Goal: Information Seeking & Learning: Find specific fact

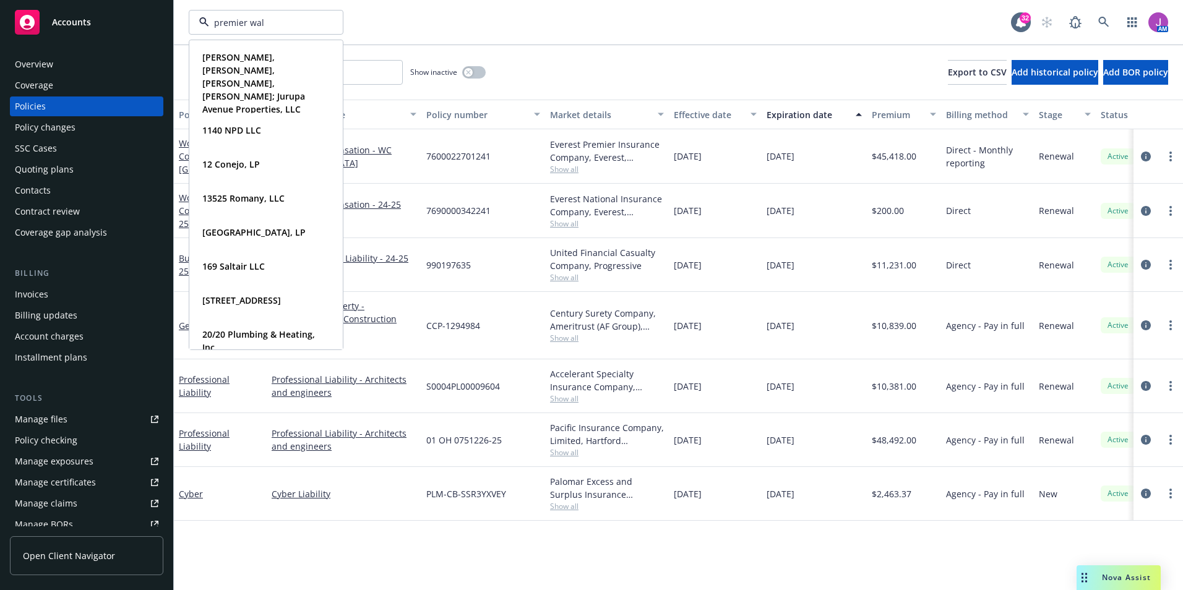
type input "premier wall"
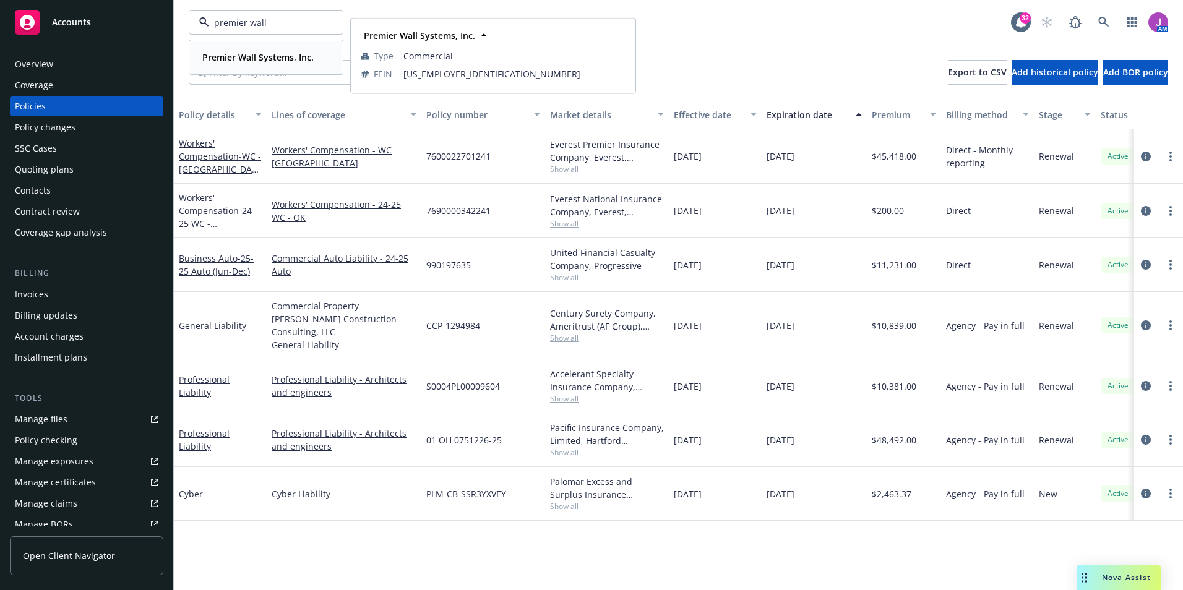
click at [236, 51] on strong "Premier Wall Systems, Inc." at bounding box center [257, 57] width 111 height 12
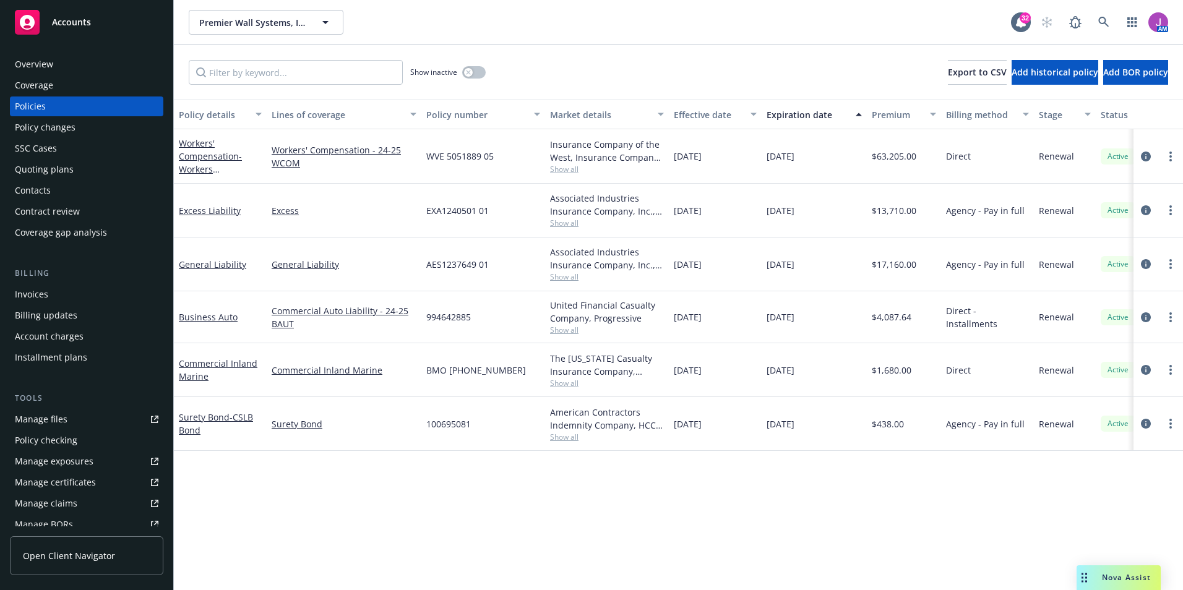
click at [43, 168] on div "Quoting plans" at bounding box center [44, 170] width 59 height 20
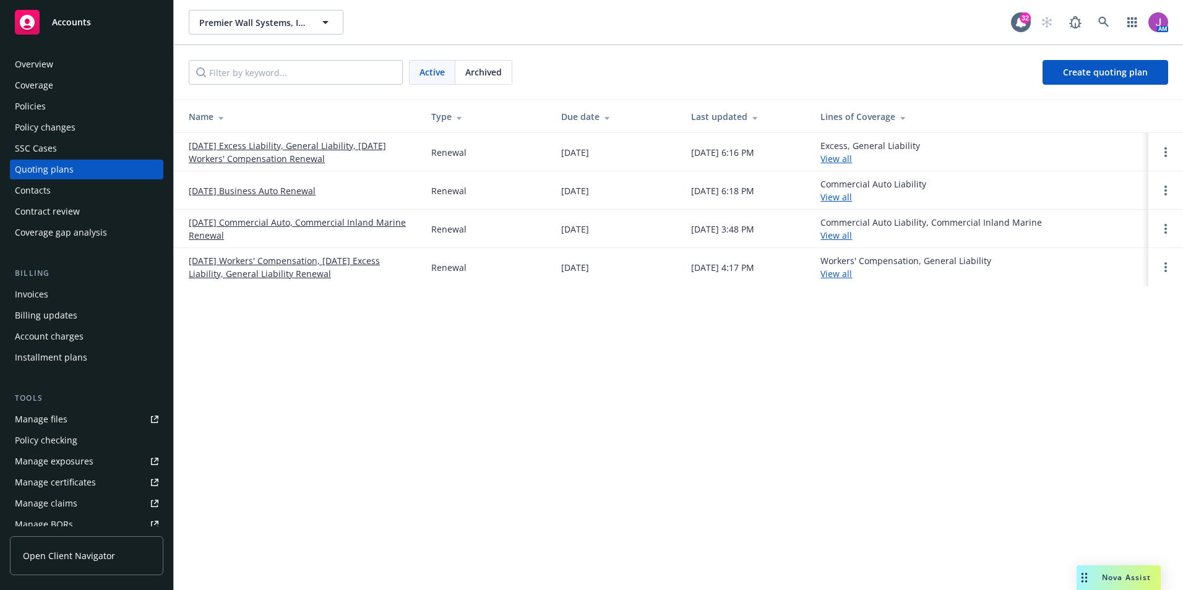
click at [1172, 146] on div at bounding box center [1165, 152] width 15 height 15
click at [1168, 150] on link "Open options" at bounding box center [1165, 152] width 15 height 15
click at [1092, 73] on span "Copy logging email" at bounding box center [1102, 68] width 108 height 12
click at [82, 96] on div "Overview Coverage Policies Policy changes SSC Cases Quoting plans Contacts Cont…" at bounding box center [86, 148] width 153 height 188
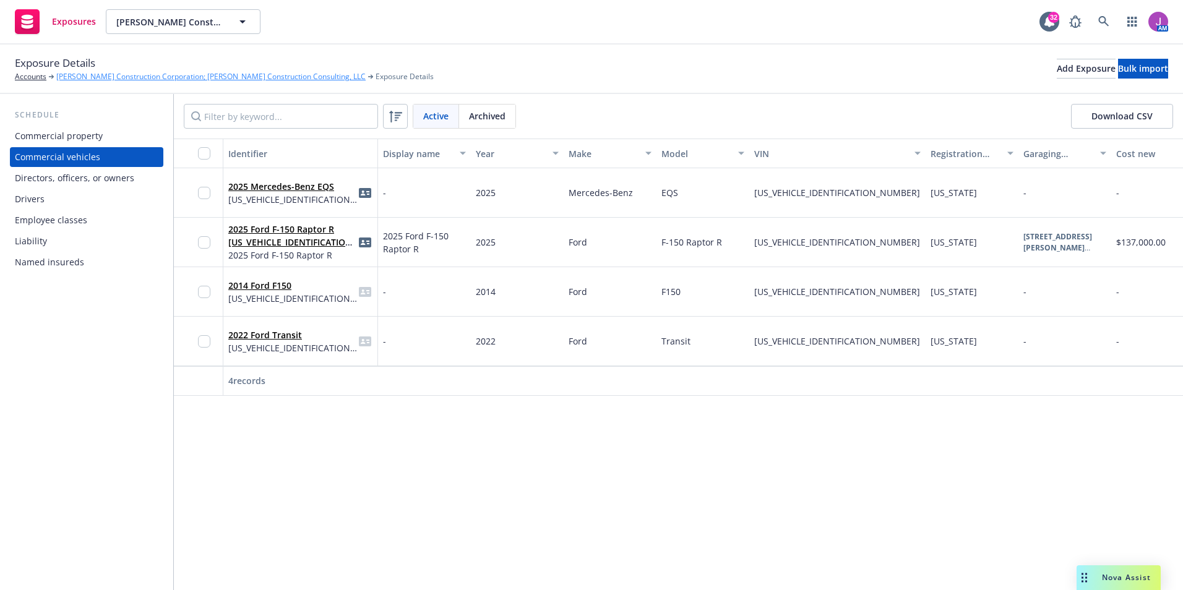
click at [124, 73] on link "[PERSON_NAME] Construction Corporation; [PERSON_NAME] Construction Consulting, …" at bounding box center [210, 76] width 309 height 11
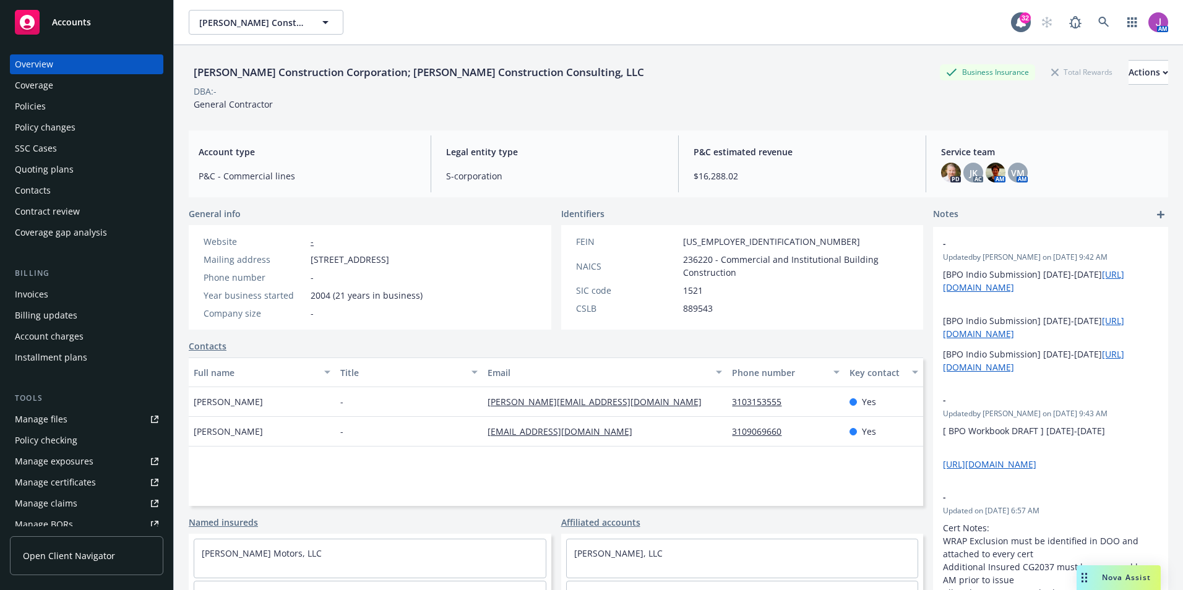
click at [72, 105] on div "Policies" at bounding box center [87, 107] width 144 height 20
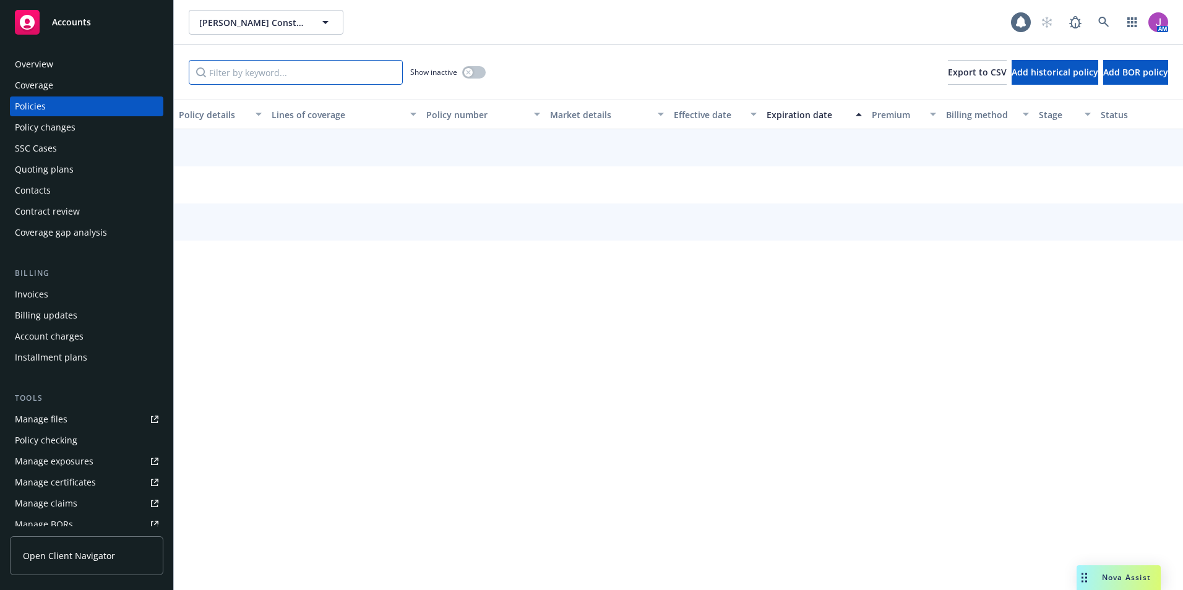
click at [293, 69] on input "Filter by keyword..." at bounding box center [296, 72] width 214 height 25
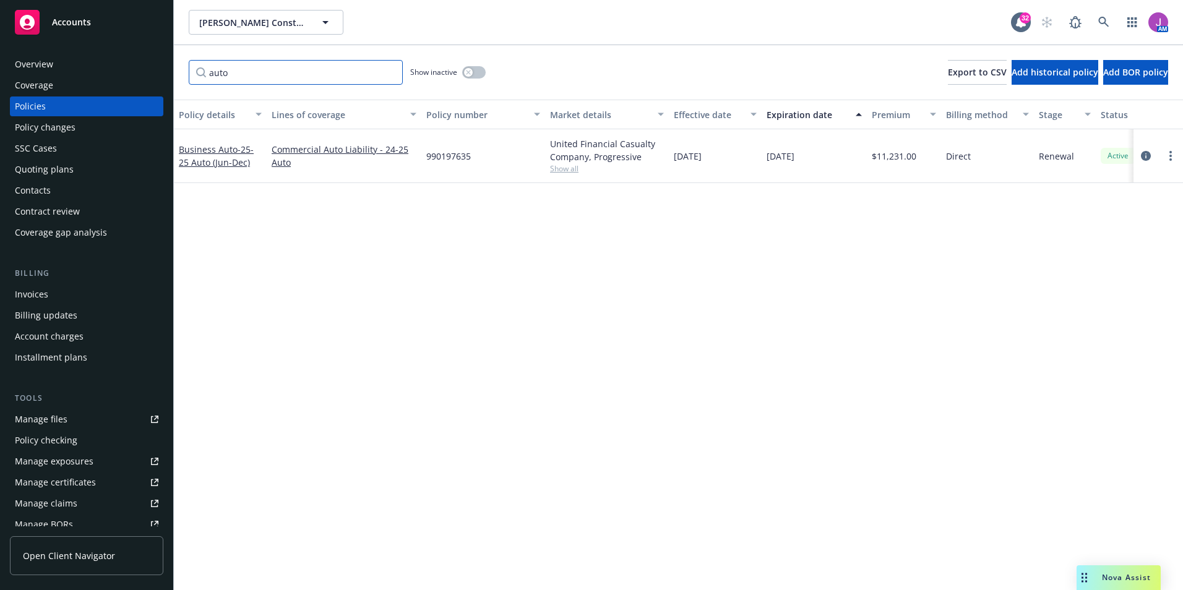
type input "auto"
drag, startPoint x: 423, startPoint y: 152, endPoint x: 469, endPoint y: 157, distance: 46.0
click at [469, 157] on div "990197635" at bounding box center [483, 156] width 124 height 54
copy span "990197635"
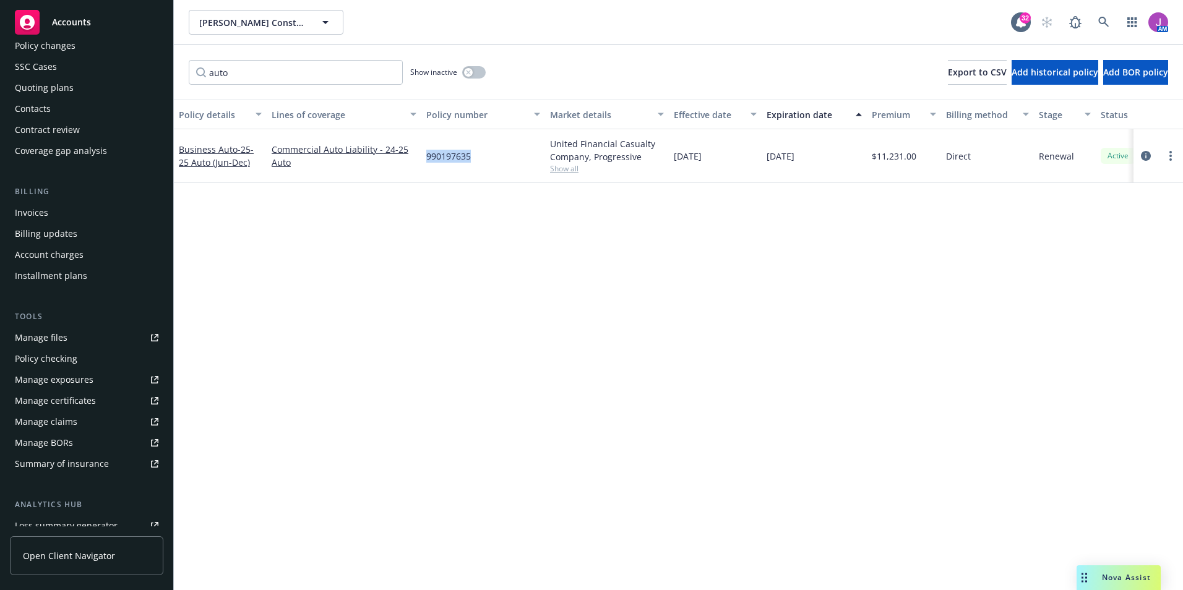
scroll to position [186, 0]
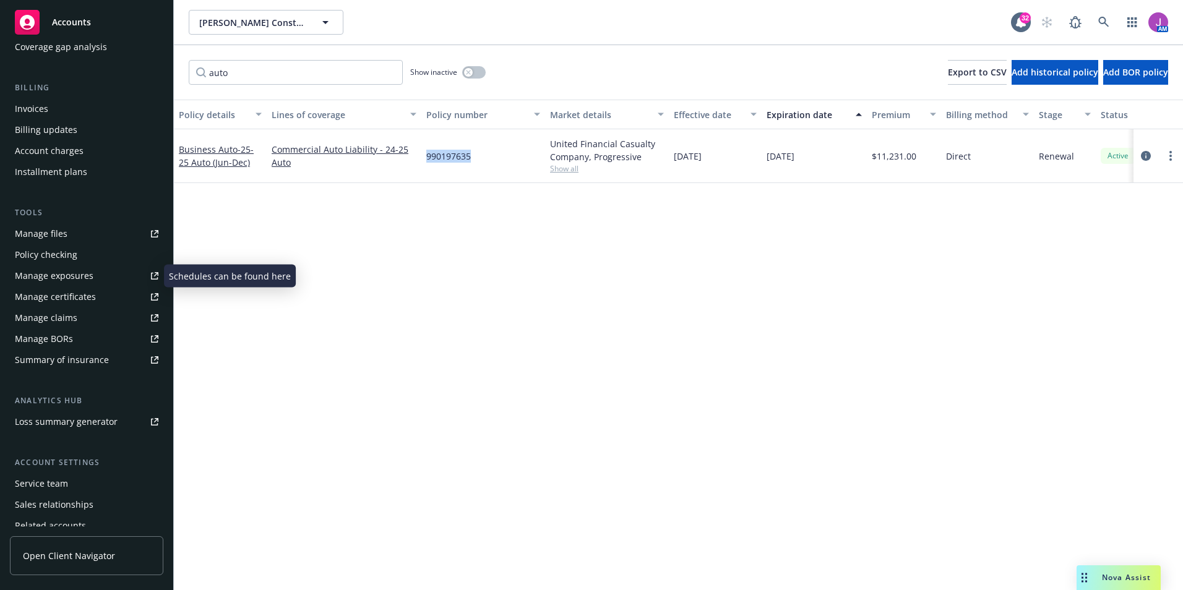
click at [63, 276] on div "Manage exposures" at bounding box center [54, 276] width 79 height 20
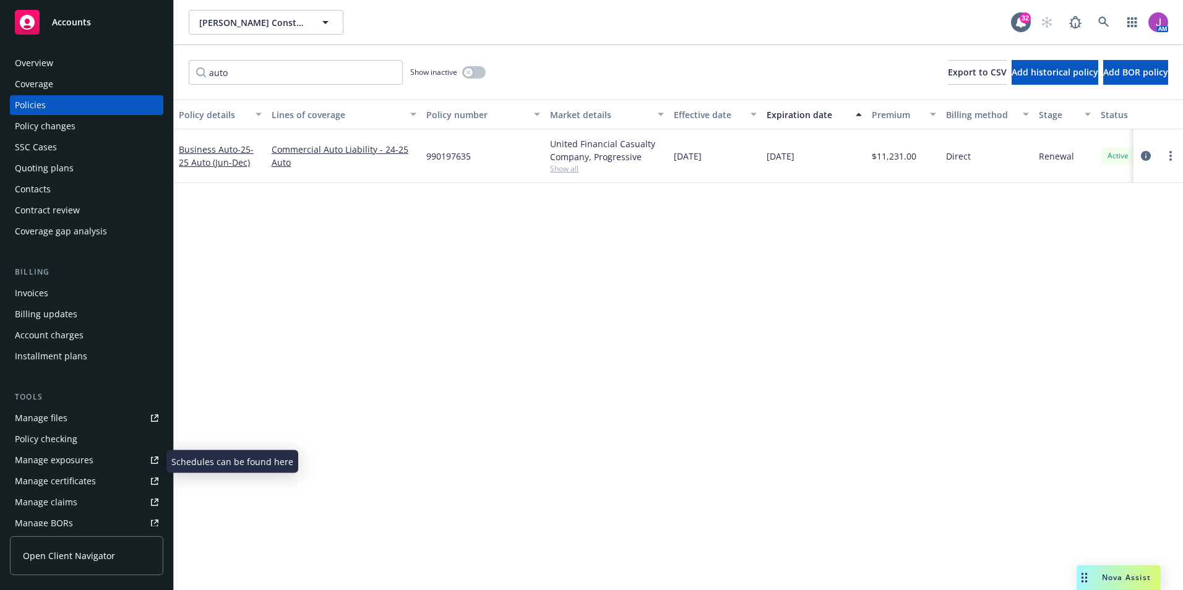
scroll to position [0, 0]
click at [58, 174] on div "Quoting plans" at bounding box center [44, 170] width 59 height 20
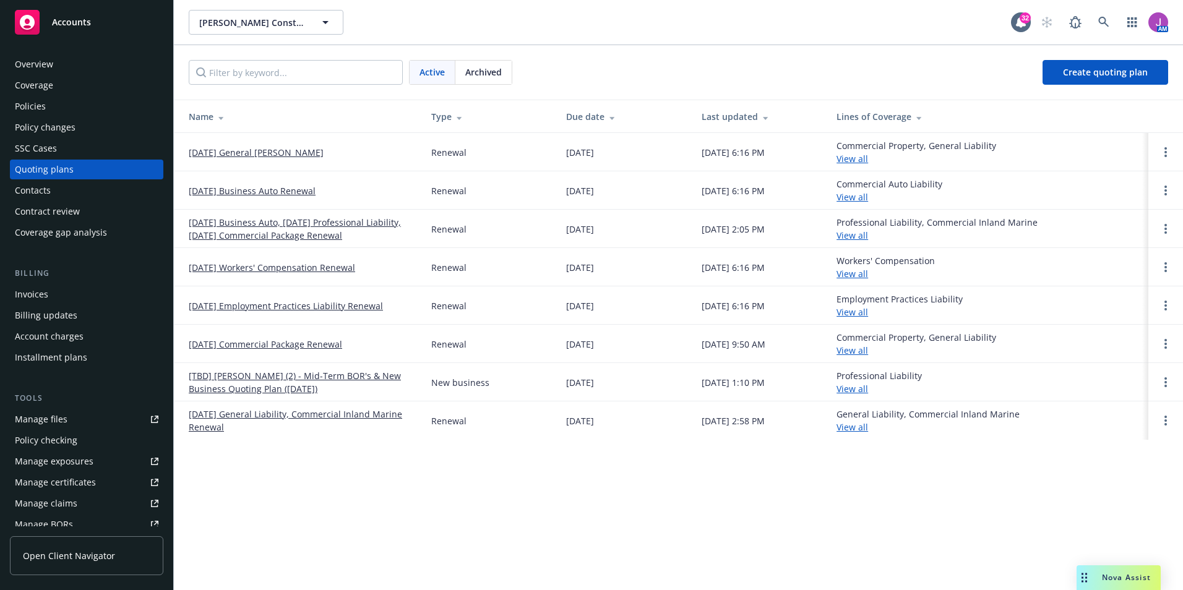
click at [259, 191] on link "12/11/25 Business Auto Renewal" at bounding box center [252, 190] width 127 height 13
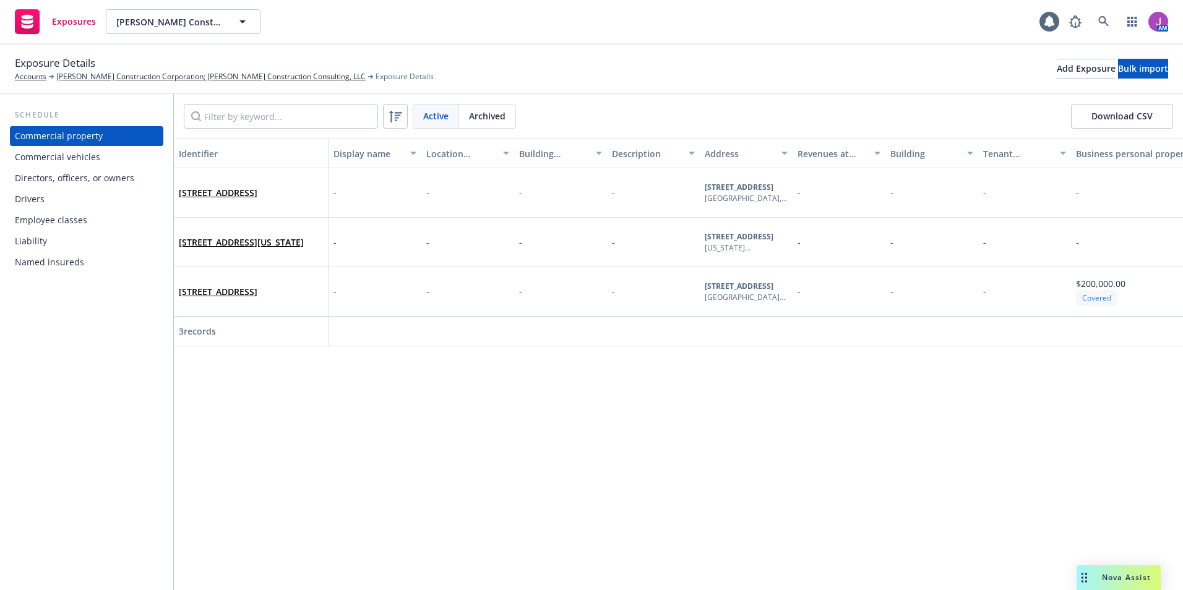
drag, startPoint x: 74, startPoint y: 157, endPoint x: 95, endPoint y: 153, distance: 21.4
click at [74, 157] on div "Commercial vehicles" at bounding box center [57, 157] width 85 height 20
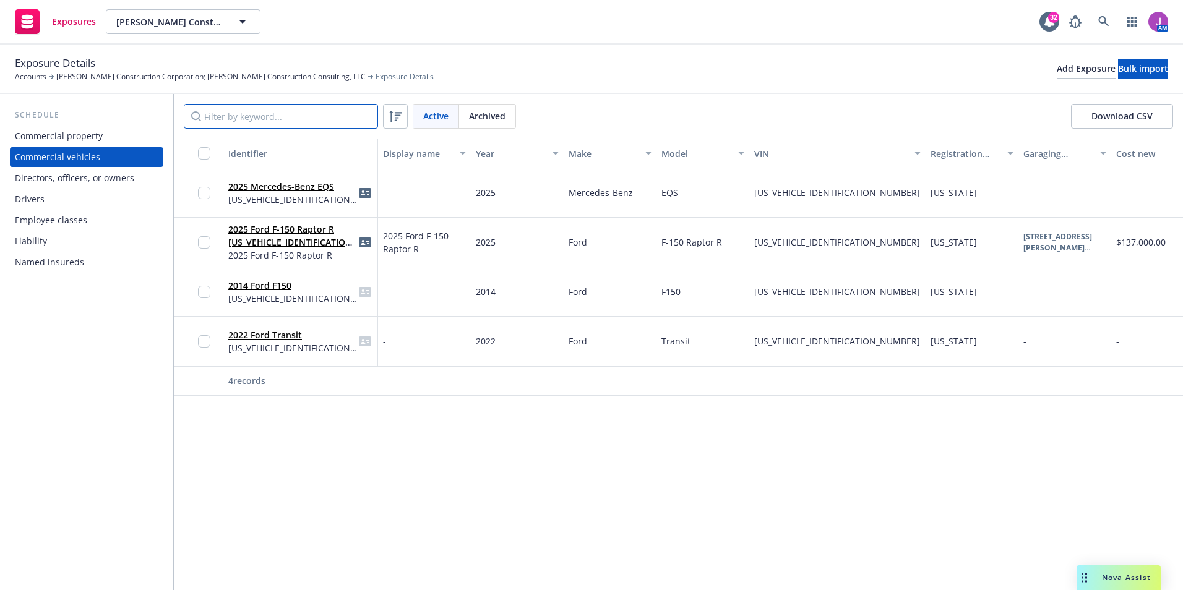
click at [296, 114] on input "Filter by keyword..." at bounding box center [281, 116] width 194 height 25
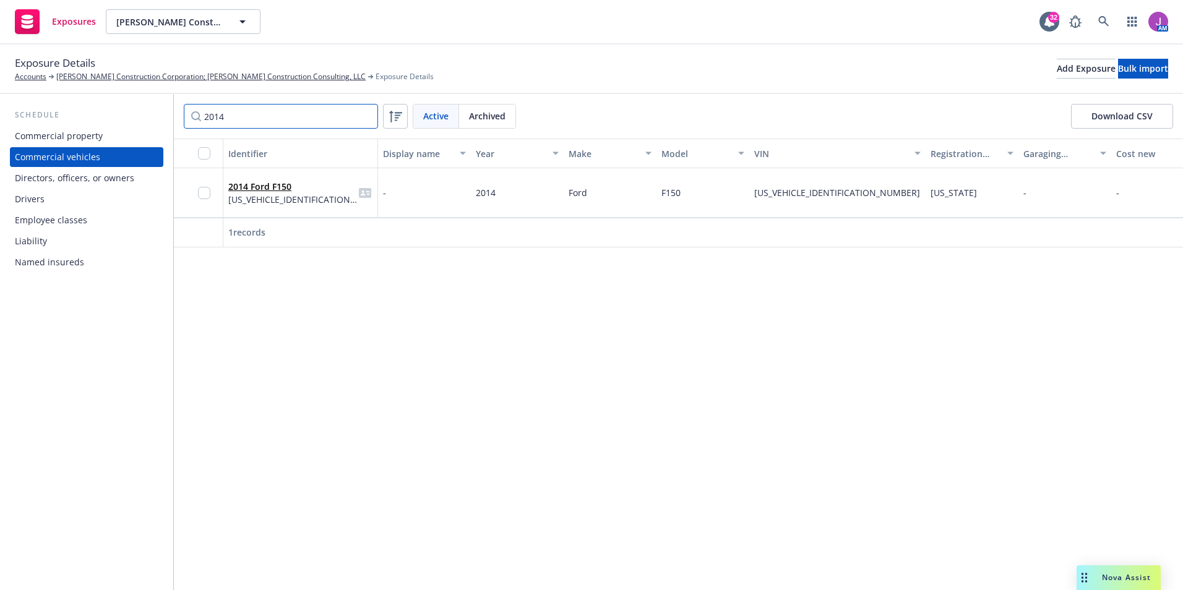
type input "2014"
drag, startPoint x: 752, startPoint y: 196, endPoint x: 847, endPoint y: 198, distance: 95.3
click at [847, 198] on div "1FTFWAR60DFA56160" at bounding box center [837, 192] width 176 height 49
copy span "1FTFWAR60DFA56160"
click at [304, 212] on div "2014 Ford F150 1FTFWAR60DFA56160" at bounding box center [300, 192] width 155 height 49
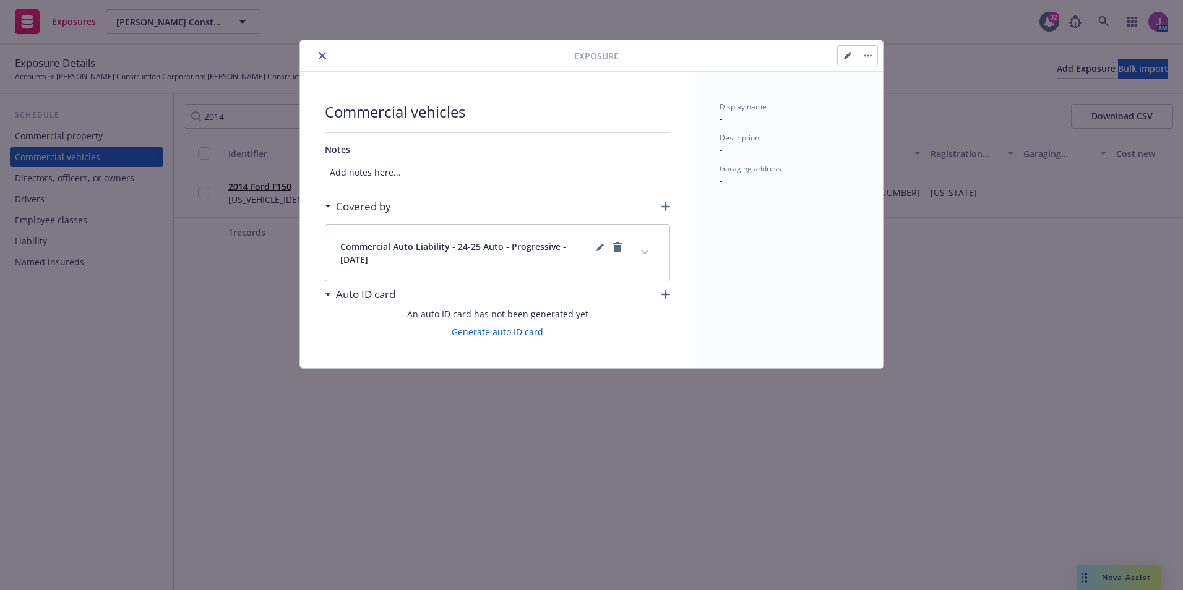
click at [844, 57] on icon "button" at bounding box center [847, 55] width 7 height 7
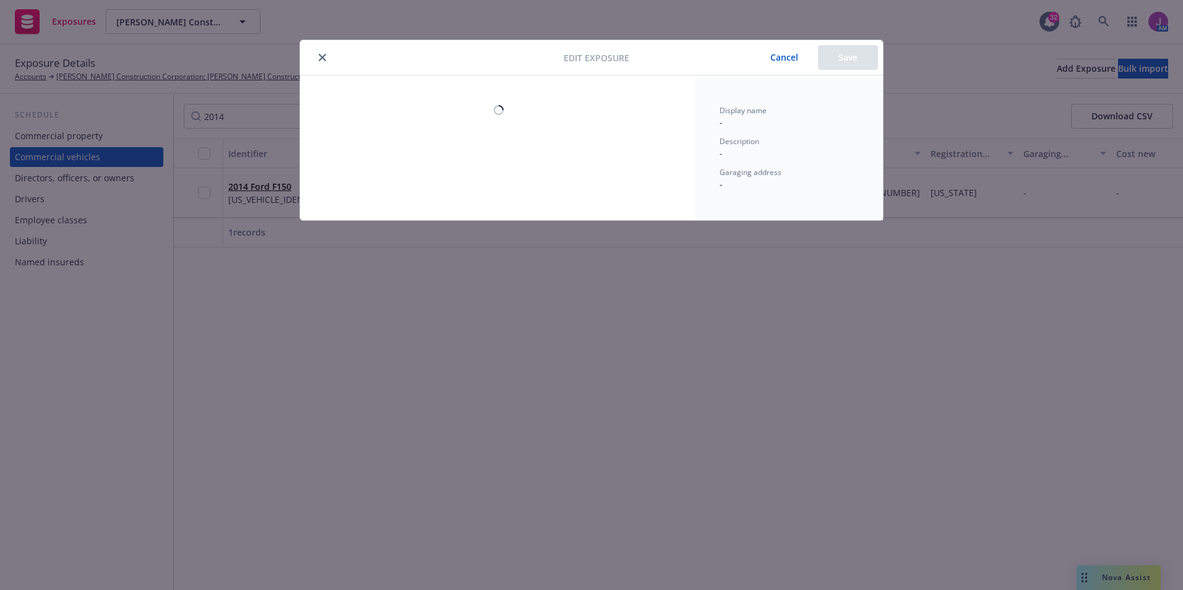
select select "CA"
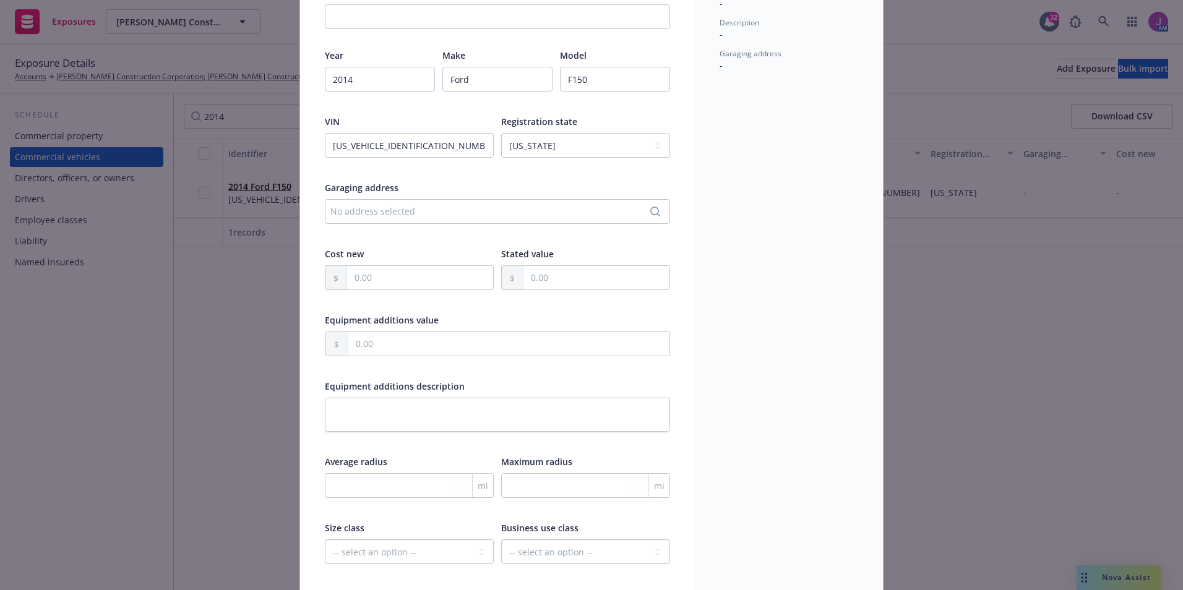
scroll to position [251, 0]
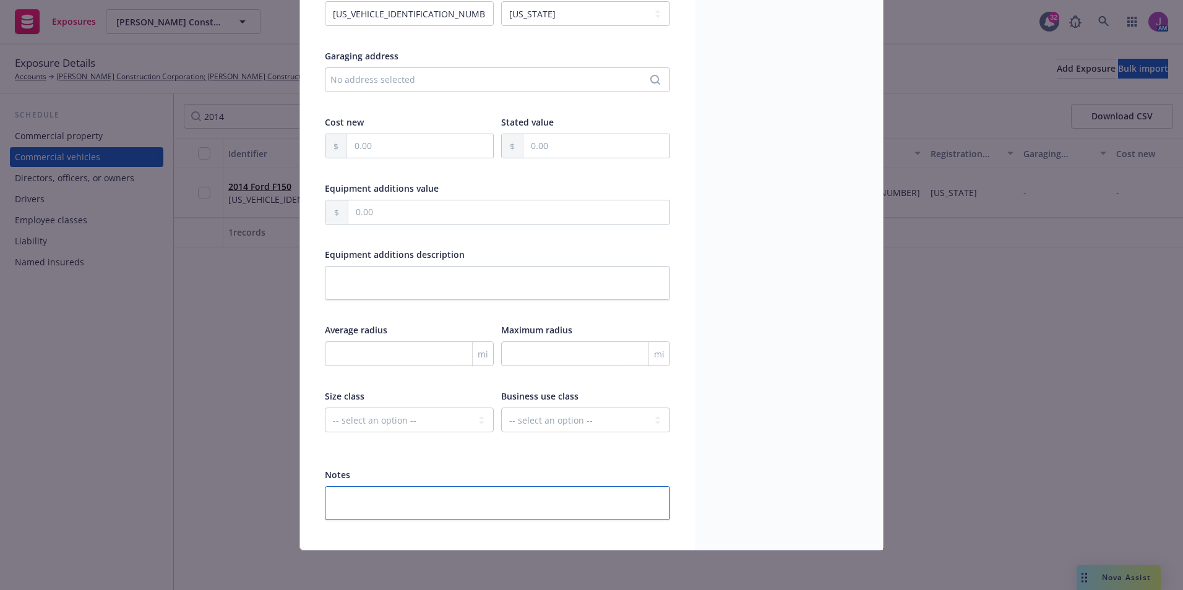
click at [356, 490] on textarea at bounding box center [497, 503] width 345 height 34
type textarea "x"
type textarea "I"
type textarea "x"
type textarea "In"
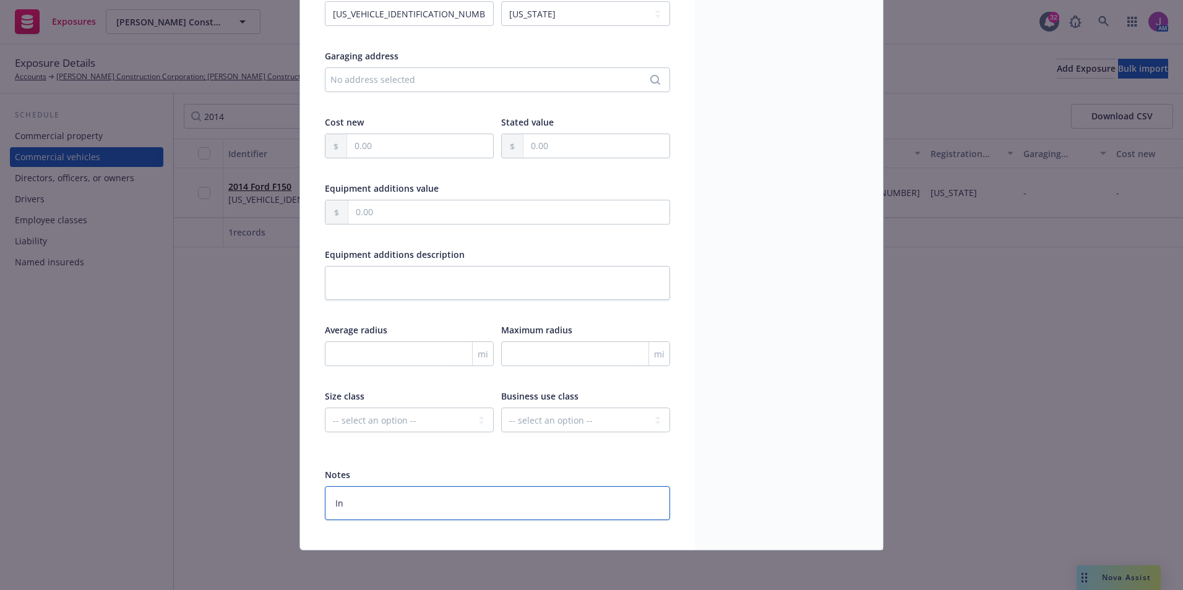
type textarea "x"
type textarea "Ins"
type textarea "x"
type textarea "Insd"
type textarea "x"
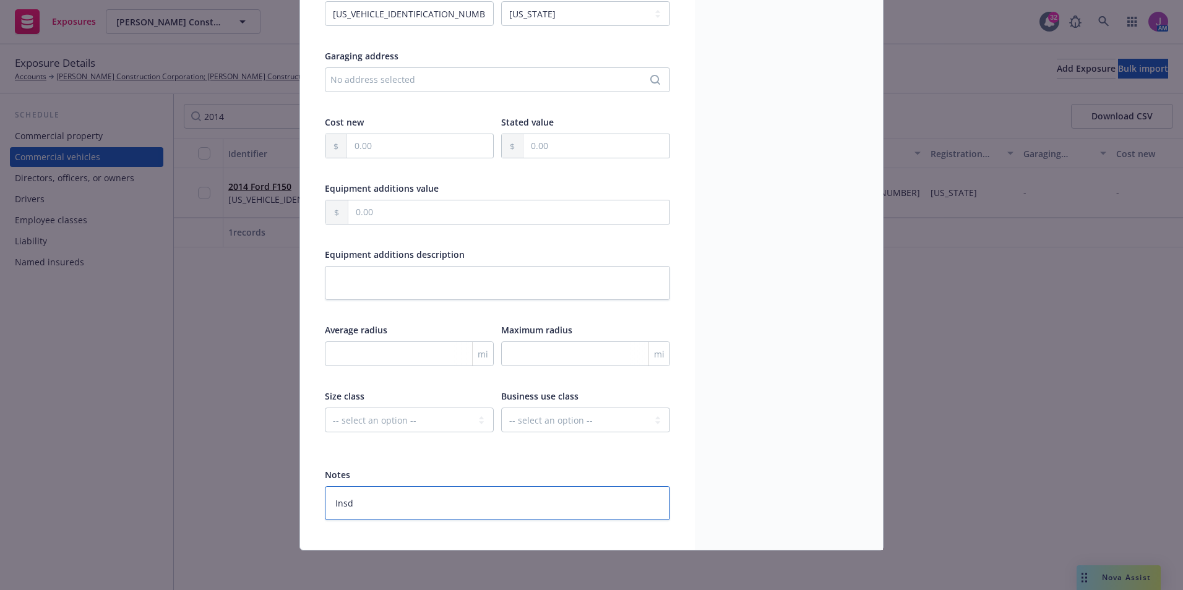
type textarea "Insd"
type textarea "x"
type textarea "Insd r"
type textarea "x"
type textarea "Insd re"
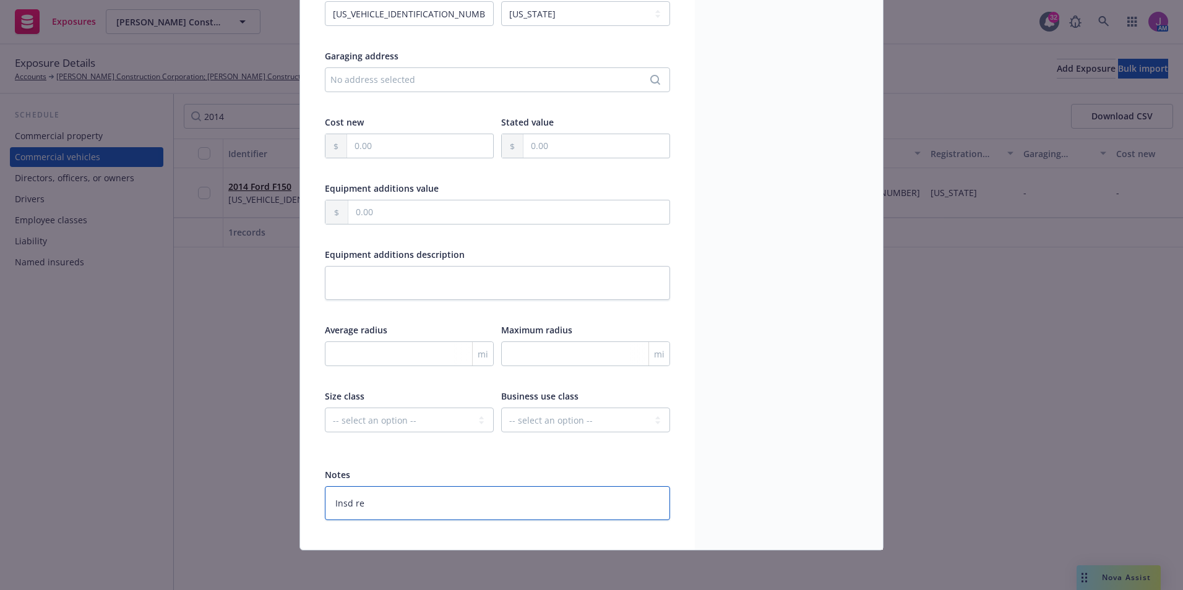
type textarea "x"
type textarea "Insd req"
type textarea "x"
type textarea "Insd req"
type textarea "x"
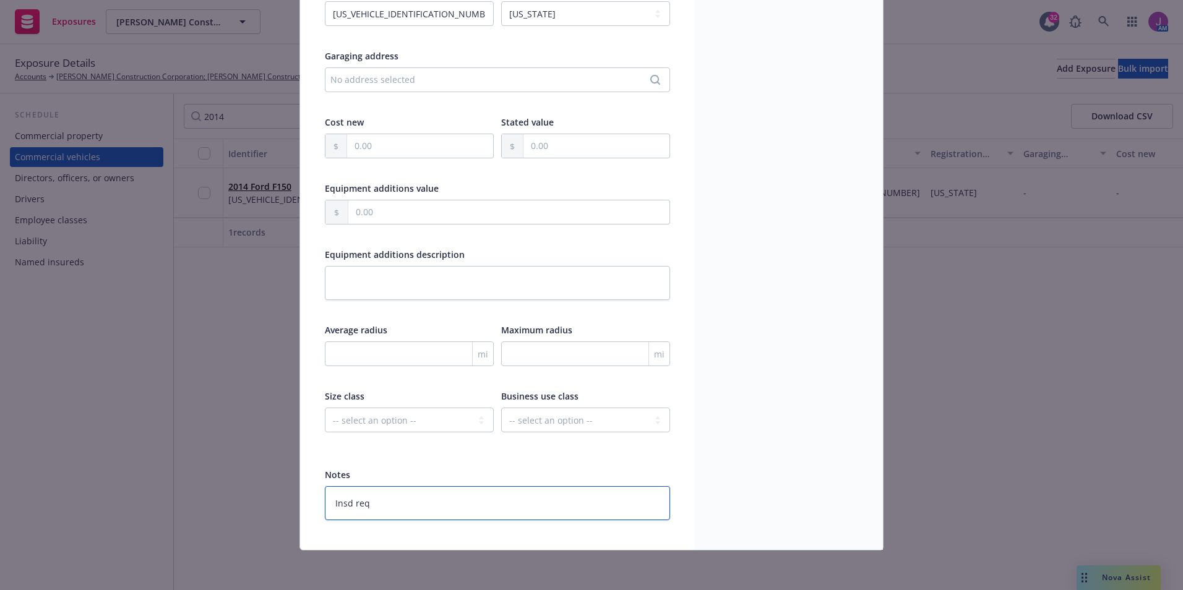
type textarea "Insd req t"
type textarea "x"
type textarea "Insd req to"
type textarea "x"
type textarea "Insd req to"
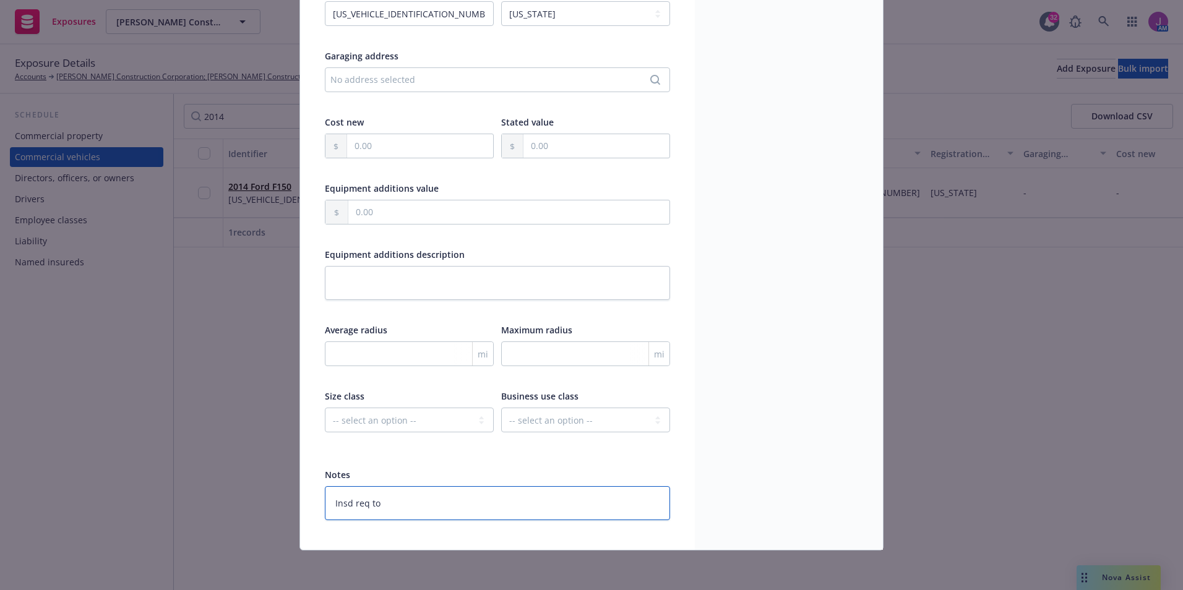
type textarea "x"
type textarea "Insd req to r"
type textarea "x"
type textarea "Insd req to re"
type textarea "x"
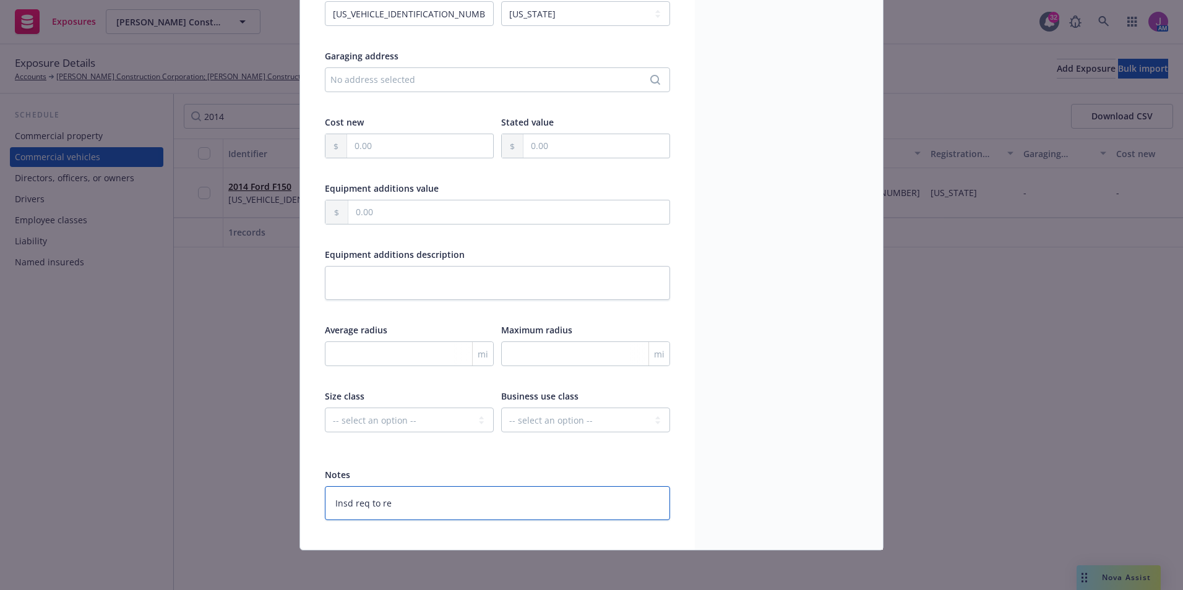
type textarea "Insd req to rem"
type textarea "x"
type textarea "Insd req to remo"
type textarea "x"
type textarea "Insd req to remov"
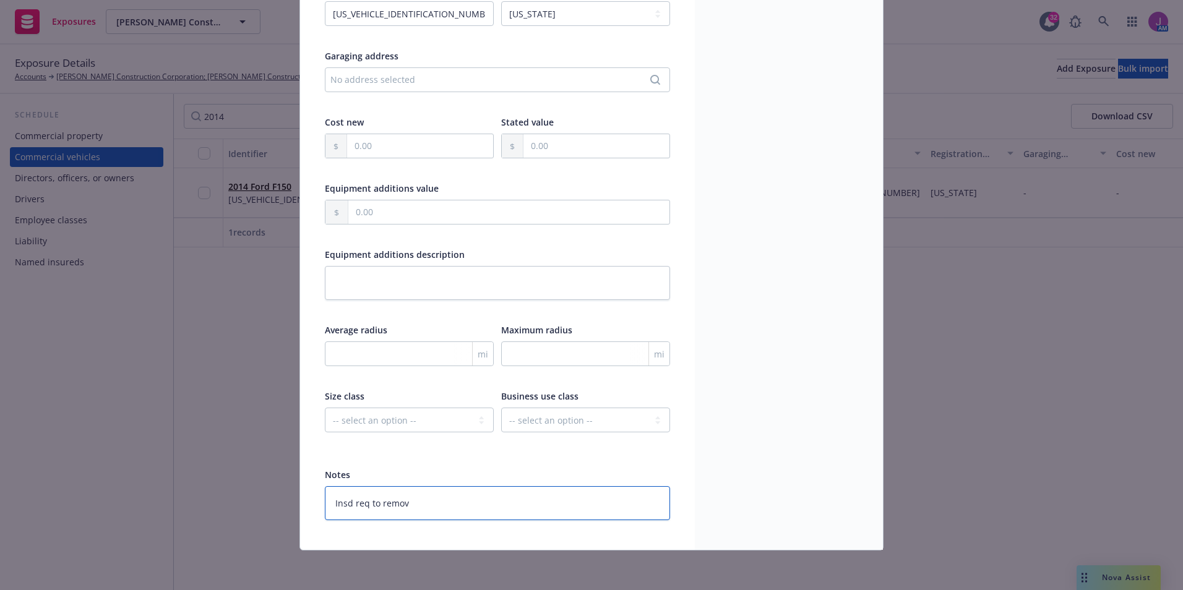
type textarea "x"
type textarea "Insd req to remove"
type textarea "x"
type textarea "Insd req to remove"
type textarea "x"
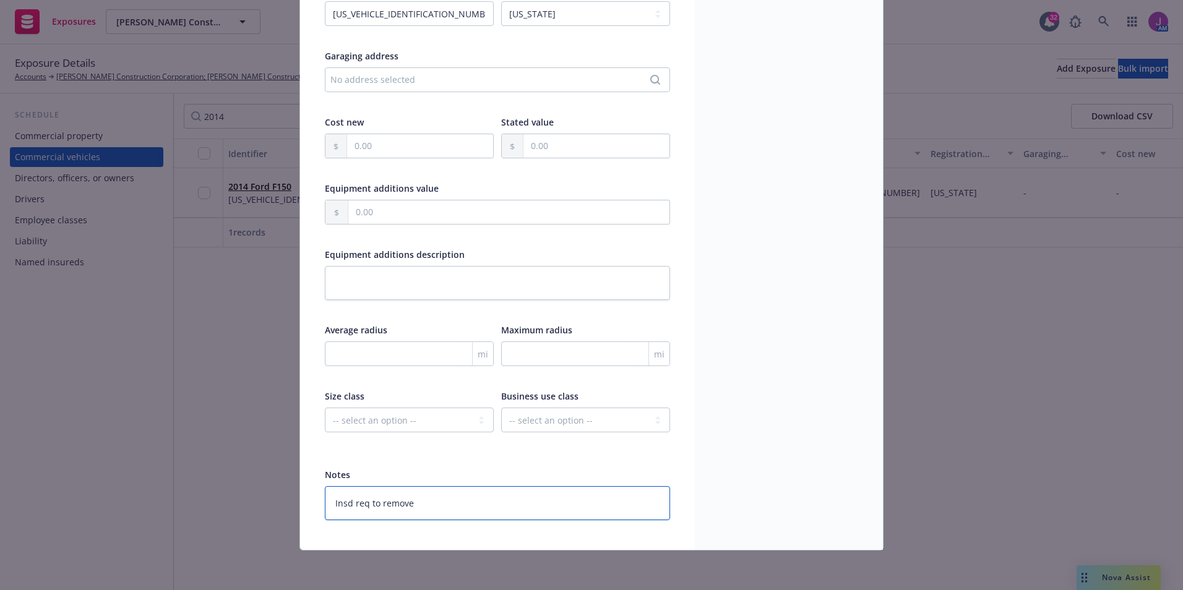
type textarea "Insd req to remove e"
type textarea "x"
type textarea "Insd req to remove ef"
type textarea "x"
type textarea "Insd req to remove eff"
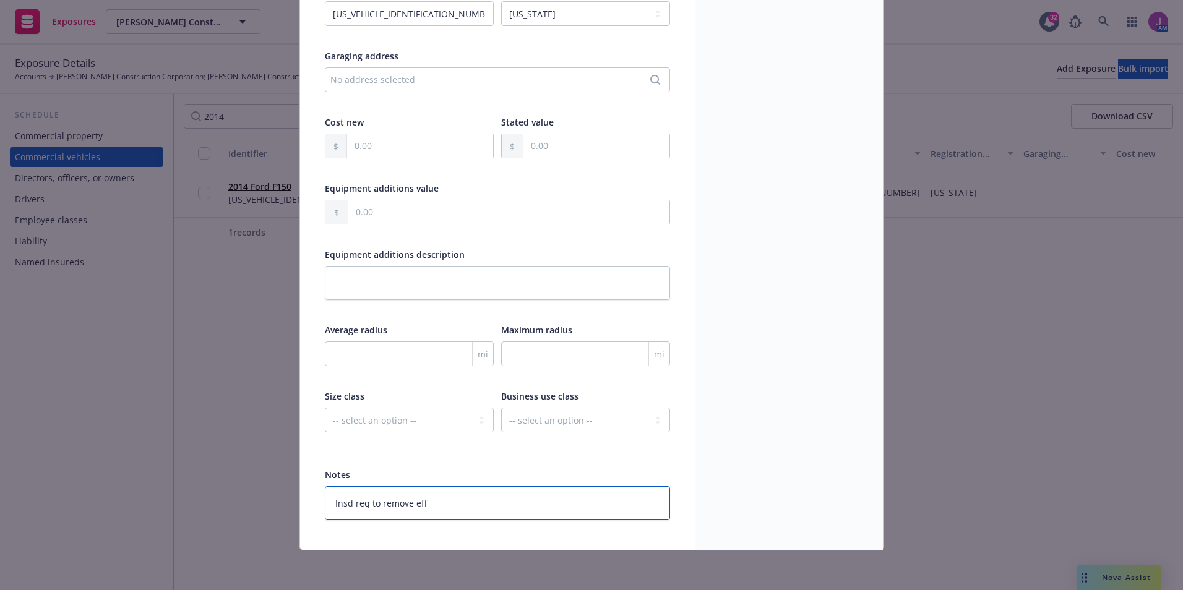
type textarea "x"
type textarea "Insd req to remove eff"
type textarea "x"
type textarea "Insd req to remove eff 8"
type textarea "x"
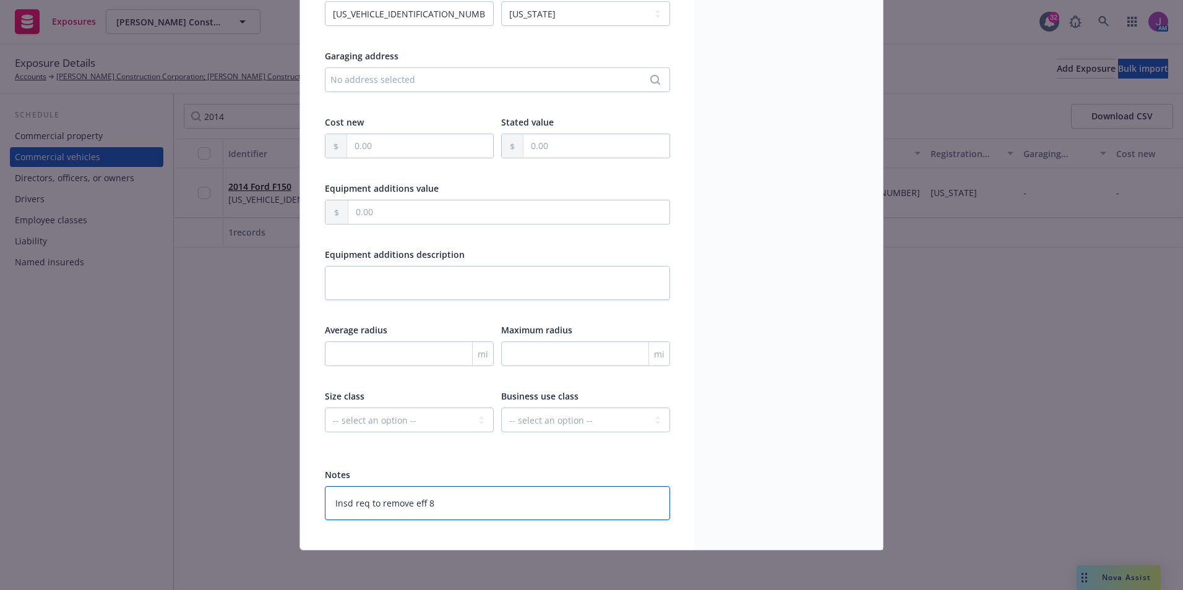
type textarea "Insd req to remove eff 8/"
type textarea "x"
type textarea "Insd req to remove eff 8/3"
type textarea "x"
type textarea "Insd req to remove eff 8/30"
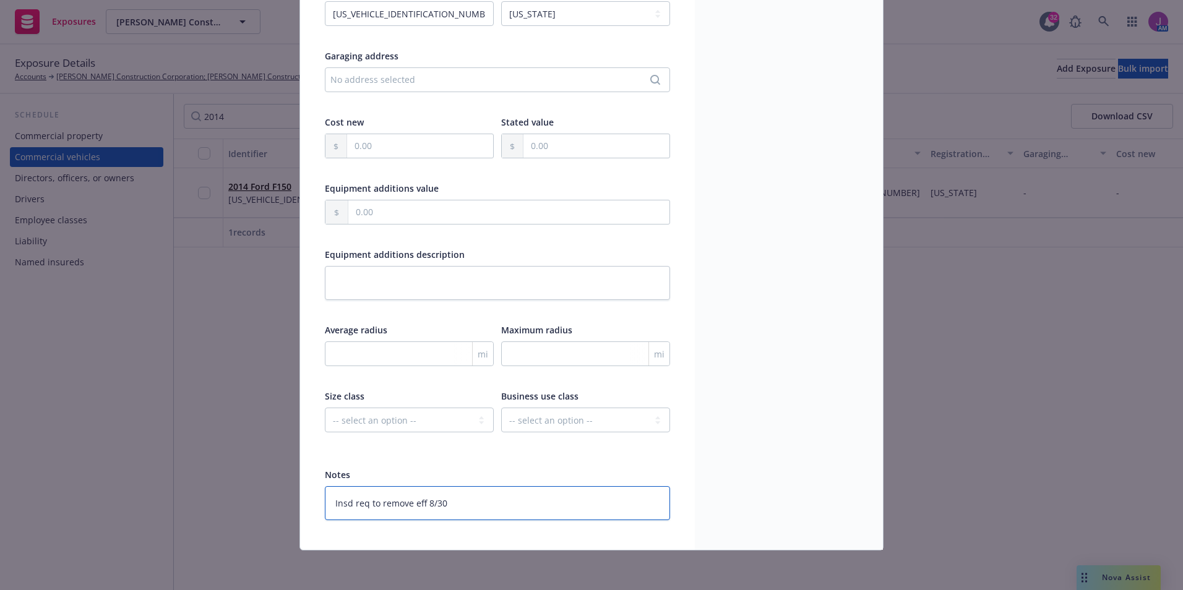
type textarea "x"
type textarea "Insd req to remove eff 8/30/"
type textarea "x"
type textarea "Insd req to remove eff 8/30/2"
type textarea "x"
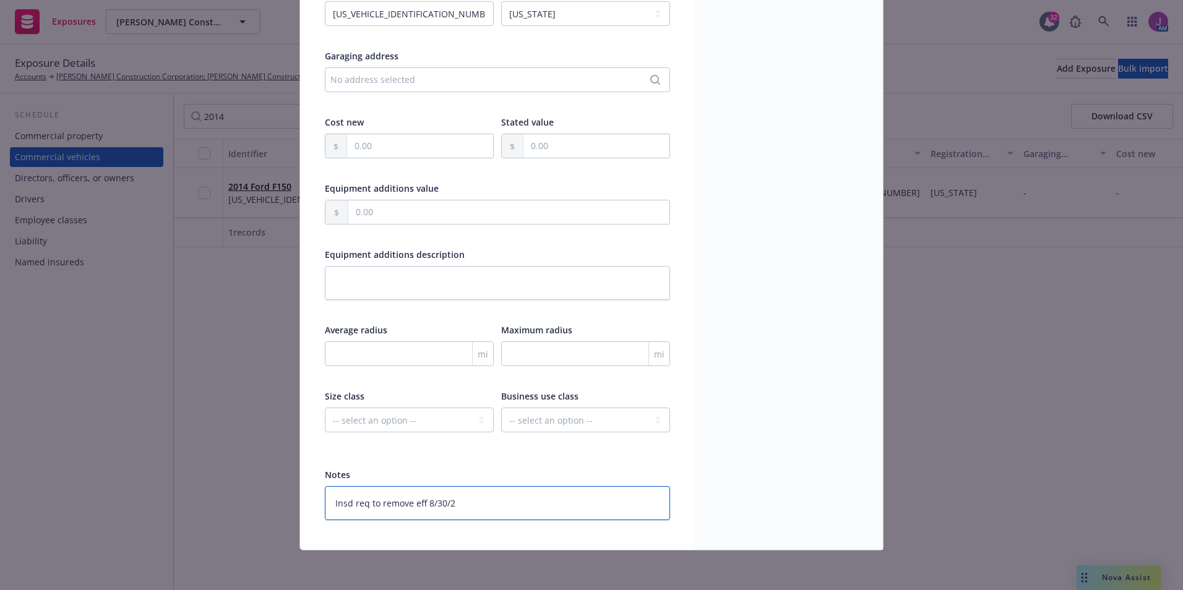
type textarea "Insd req to remove eff 8/30/25"
type textarea "x"
type textarea "Insd req to remove eff 8/30/25"
type textarea "x"
type textarea "Insd req to remove eff 8/30/25 v"
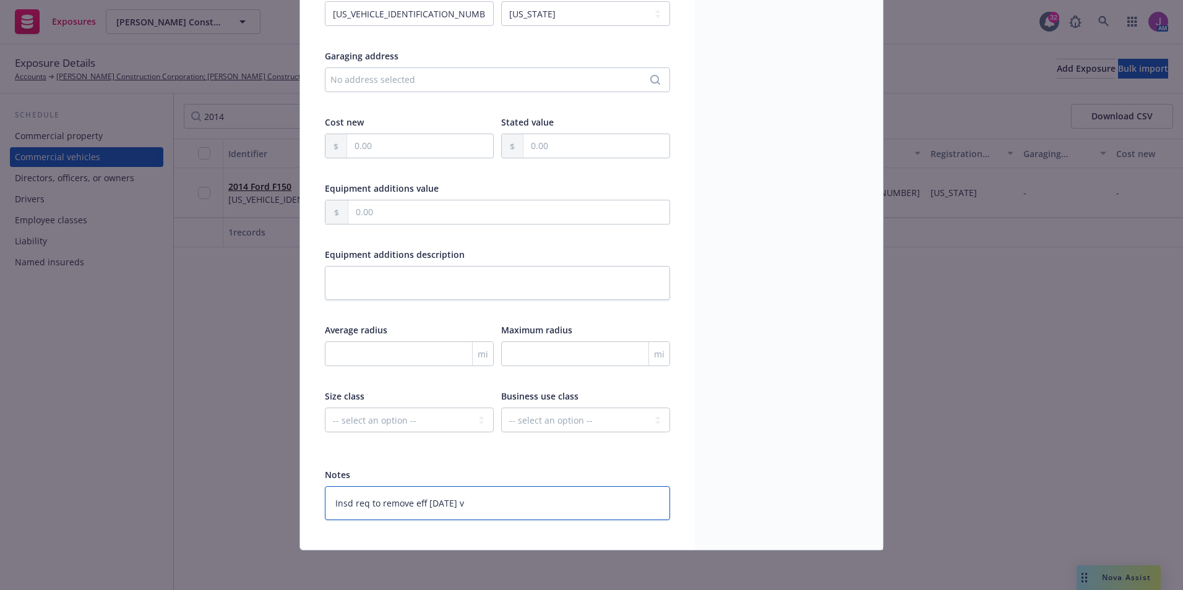
type textarea "x"
type textarea "Insd req to remove eff 8/30/25 ve"
type textarea "x"
type textarea "Insd req to remove eff 8/30/25 veh"
type textarea "x"
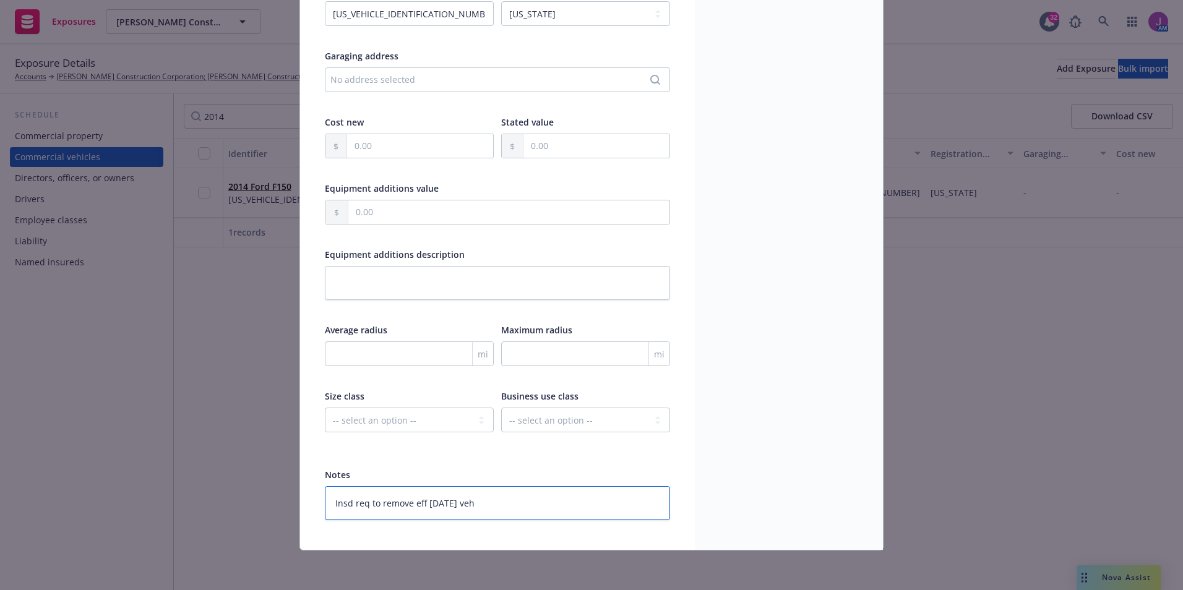
type textarea "Insd req to remove eff 8/30/25 vehi"
type textarea "x"
type textarea "Insd req to remove eff 8/30/25 vehic"
type textarea "x"
type textarea "Insd req to remove eff 8/30/25 vehicl"
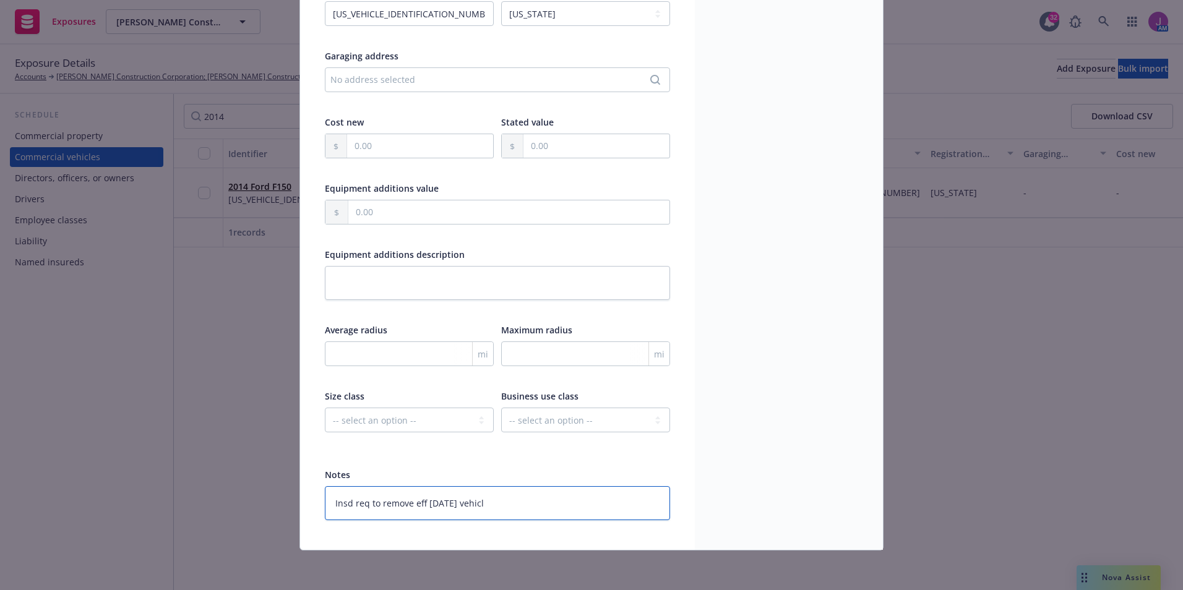
type textarea "x"
type textarea "Insd req to remove eff 8/30/25 vehicle"
type textarea "x"
type textarea "Insd req to remove eff 8/30/25 vehicle"
type textarea "x"
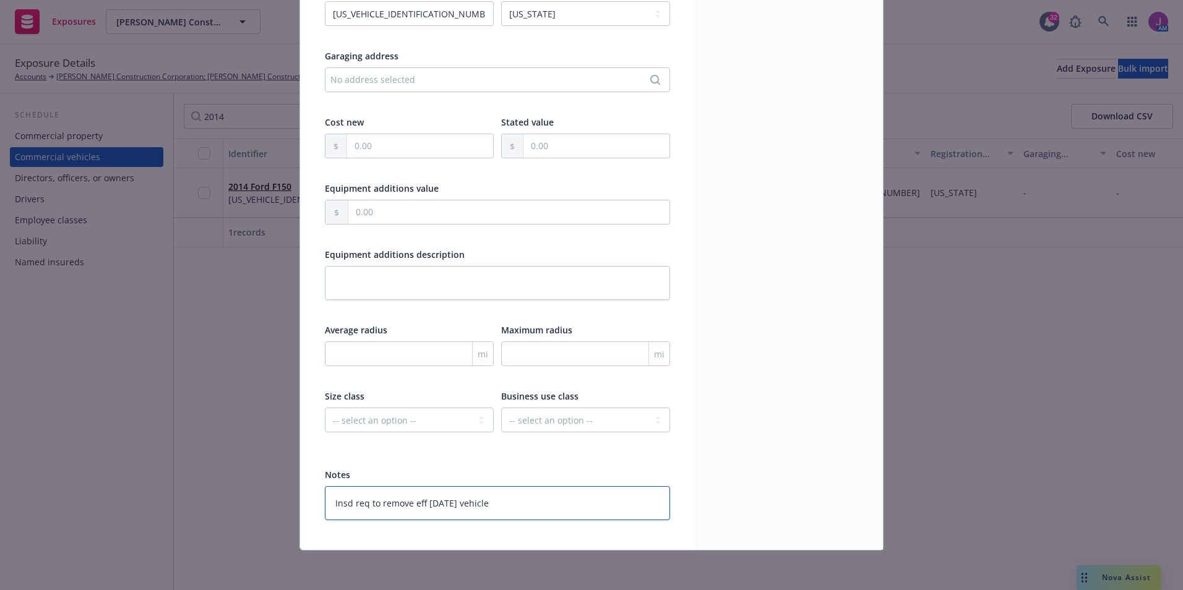
type textarea "Insd req to remove eff 8/30/25 vehicle w"
type textarea "x"
type textarea "Insd req to remove eff 8/30/25 vehicle wa"
type textarea "x"
type textarea "Insd req to remove eff 8/30/25 vehicle was"
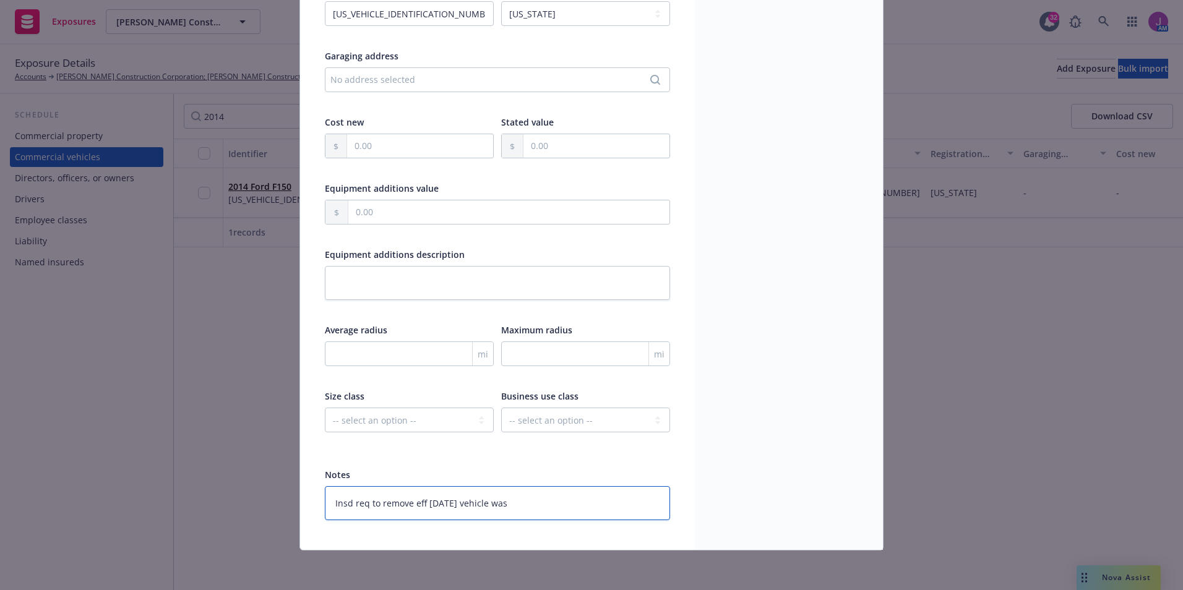
type textarea "x"
type textarea "Insd req to remove eff 8/30/25 vehicle was"
type textarea "x"
type textarea "Insd req to remove eff 8/30/25 vehicle was s"
type textarea "x"
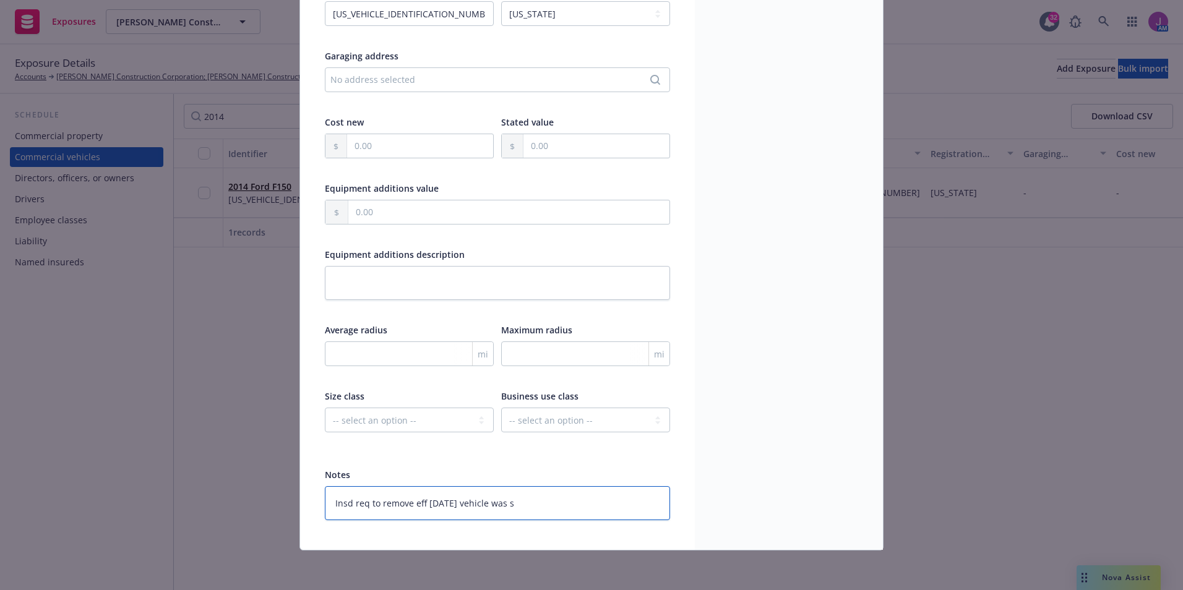
type textarea "Insd req to remove eff 8/30/25 vehicle was so"
type textarea "x"
type textarea "Insd req to remove eff 8/30/25 vehicle was sol"
type textarea "x"
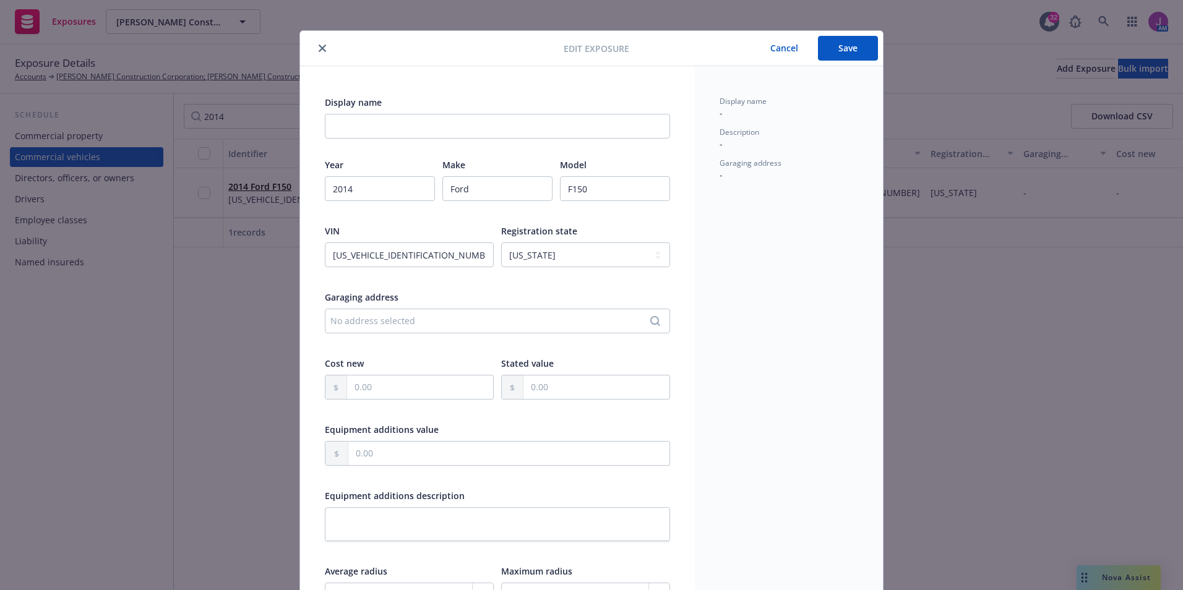
scroll to position [0, 0]
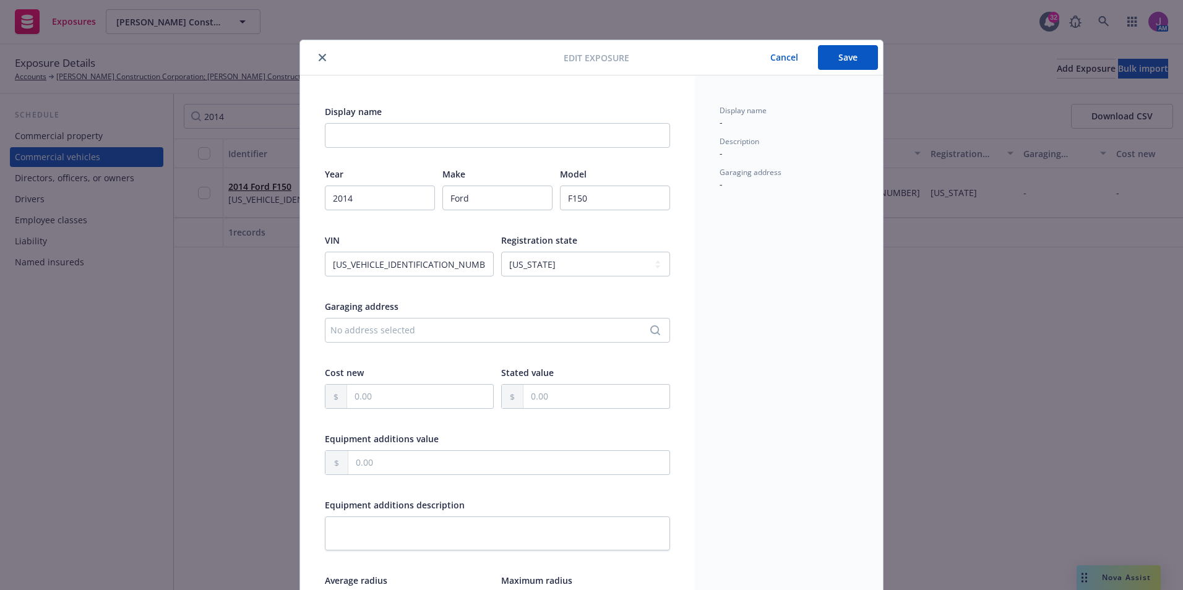
type textarea "Insd req to remove eff 8/30/25 vehicle was sold"
click at [838, 58] on button "Save" at bounding box center [848, 57] width 60 height 25
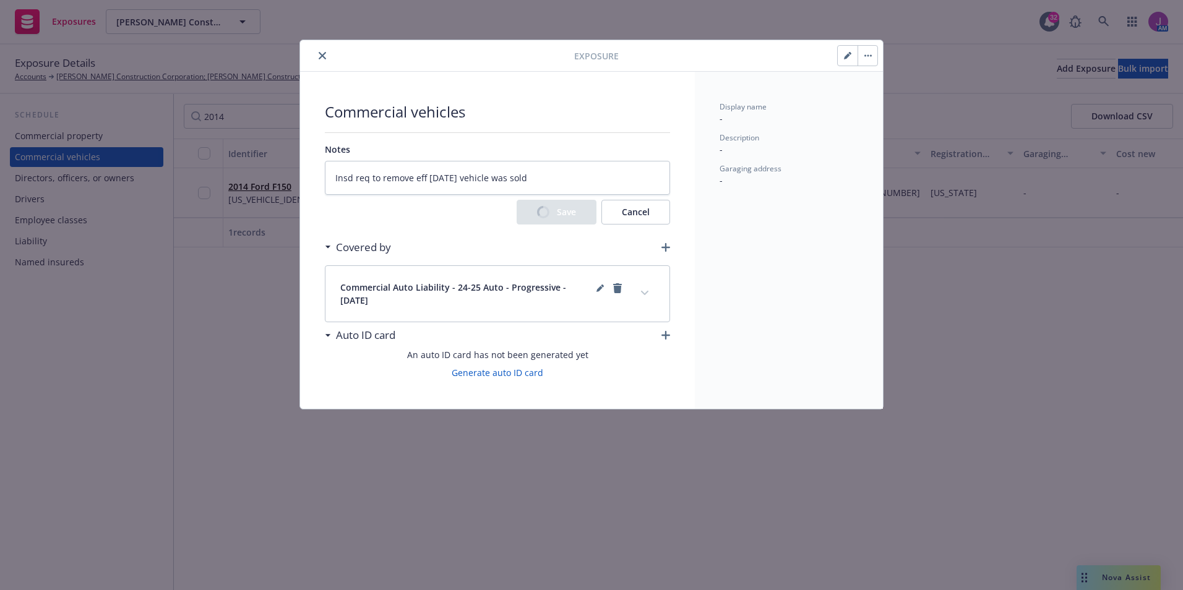
type textarea "x"
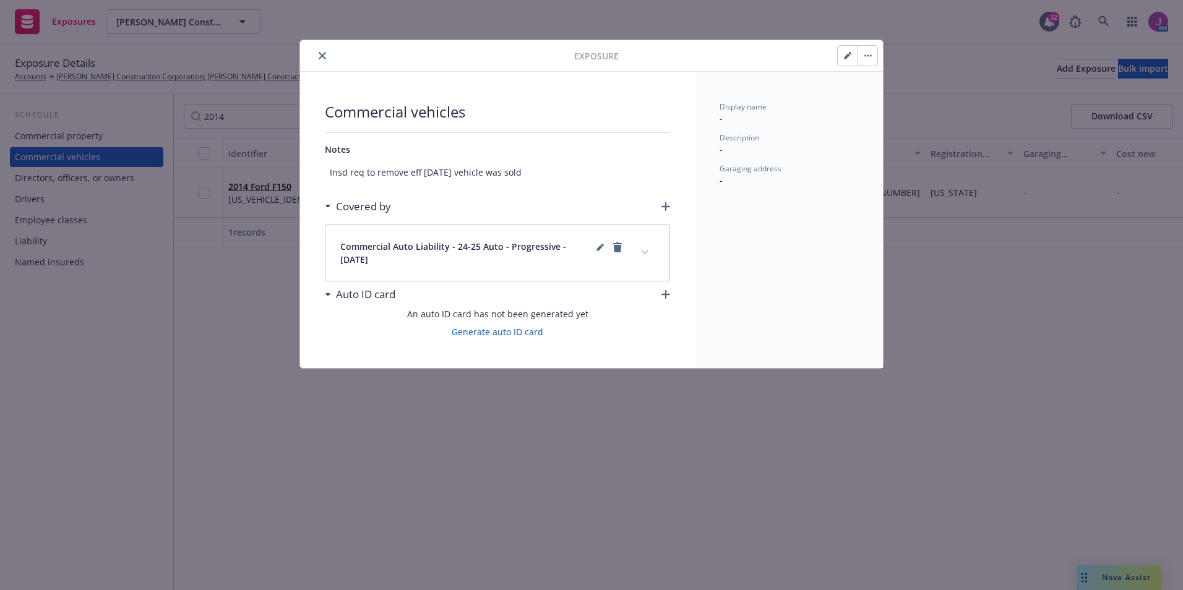
click at [863, 56] on button "button" at bounding box center [867, 56] width 20 height 20
click at [895, 88] on link "Archive" at bounding box center [893, 89] width 71 height 25
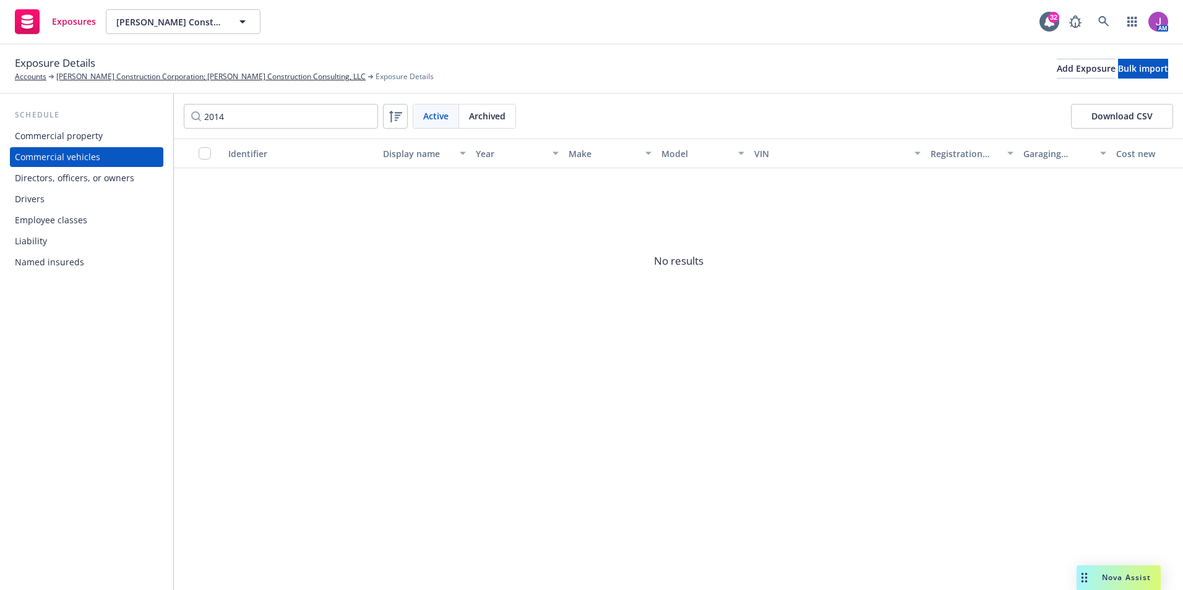
click at [484, 115] on span "Archived" at bounding box center [487, 116] width 37 height 13
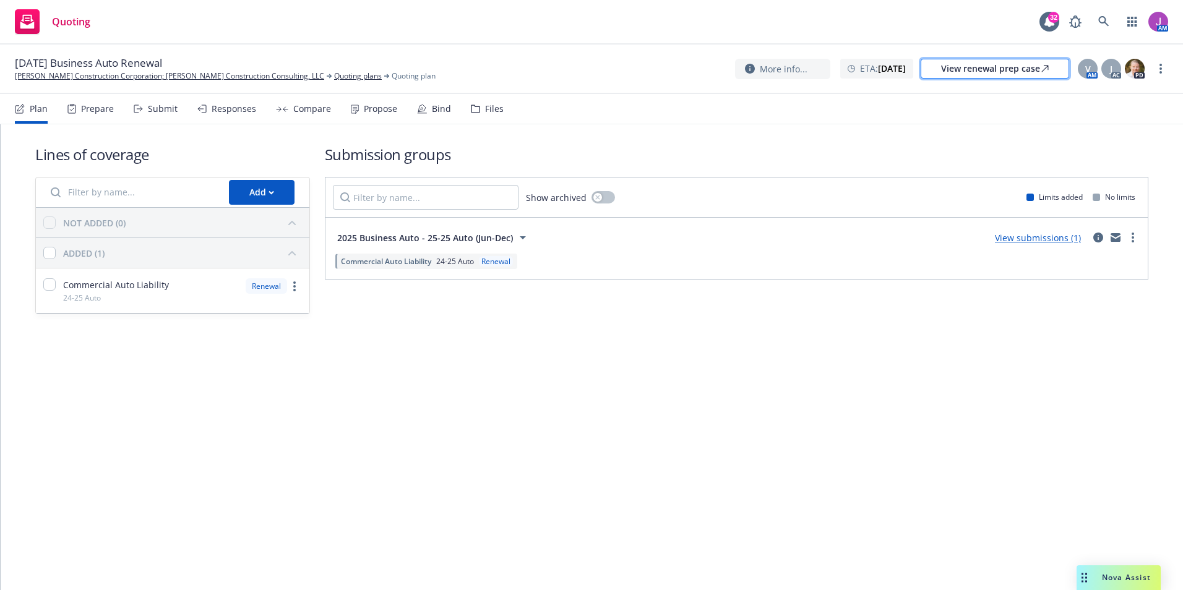
click at [988, 71] on div "View renewal prep case" at bounding box center [995, 68] width 108 height 19
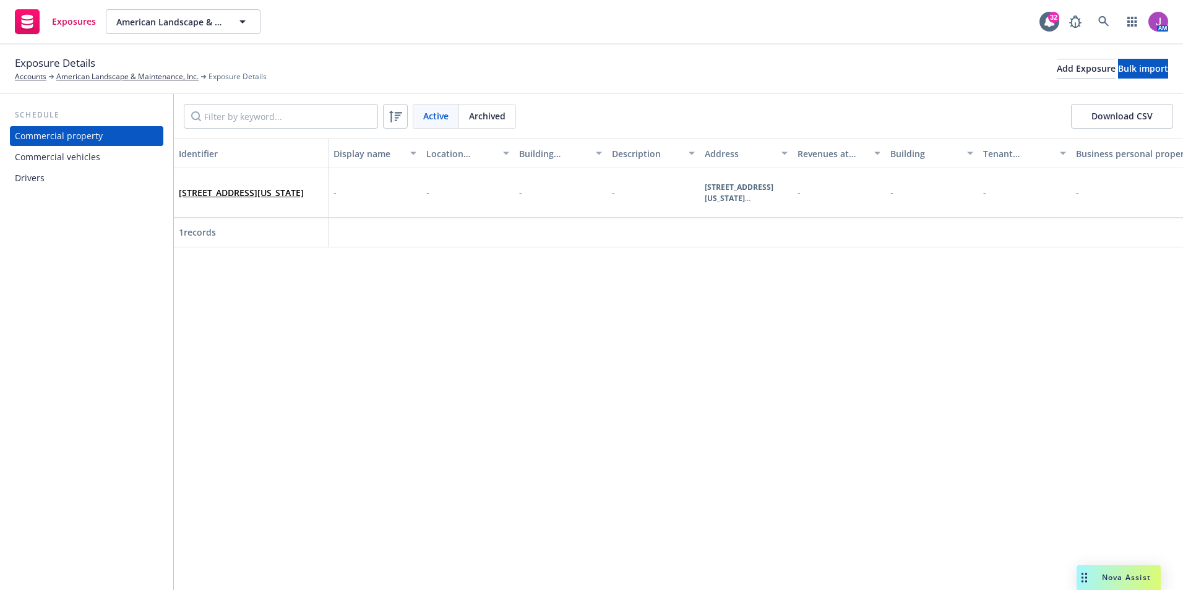
click at [32, 180] on div "Drivers" at bounding box center [30, 178] width 30 height 20
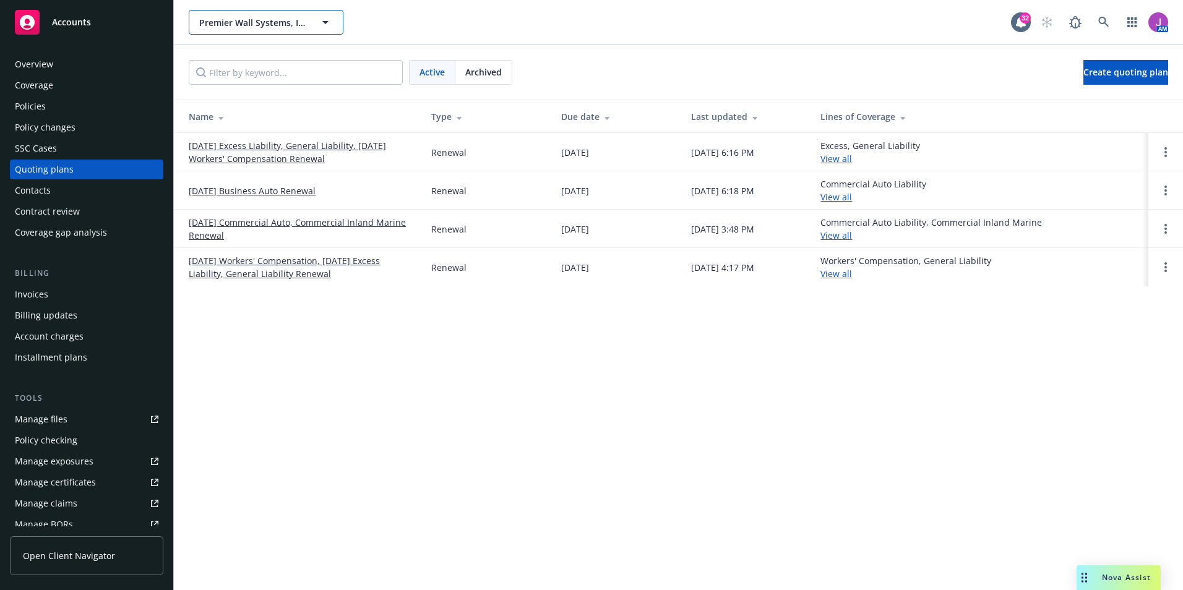
click at [268, 20] on span "Premier Wall Systems, Inc." at bounding box center [252, 22] width 107 height 13
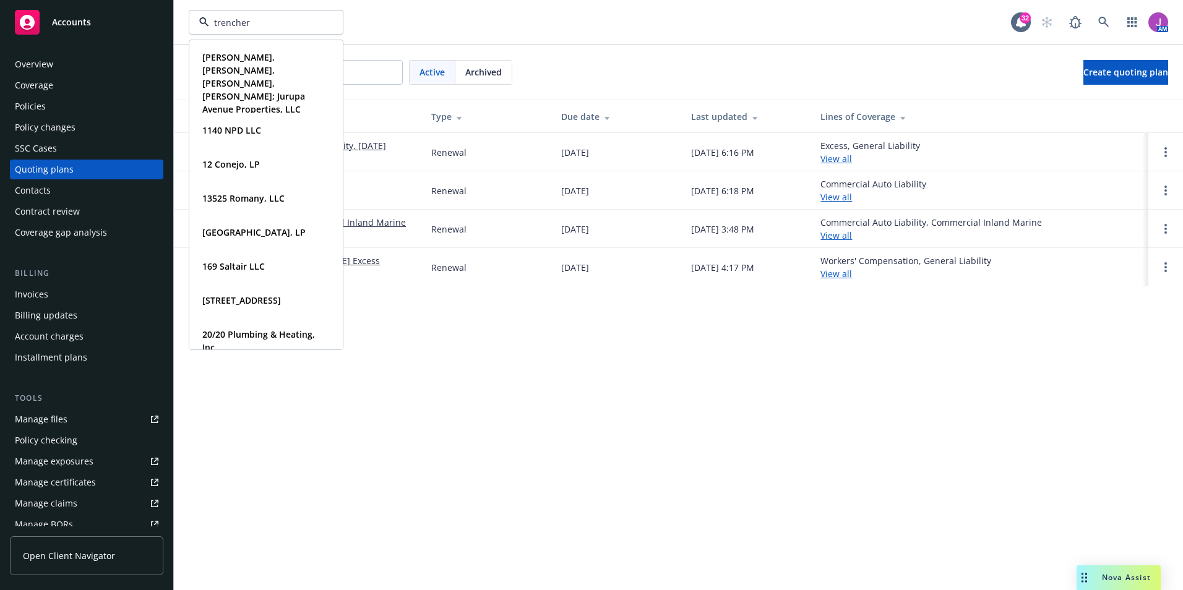
type input "trenchers"
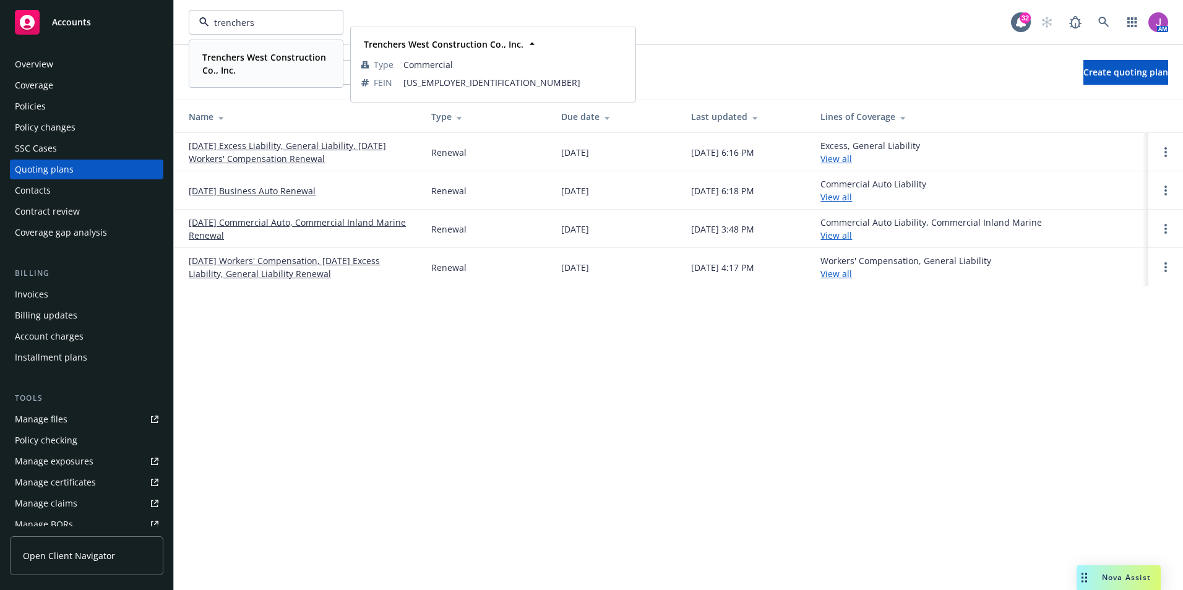
click at [265, 56] on strong "Trenchers West Construction Co., Inc." at bounding box center [264, 63] width 124 height 25
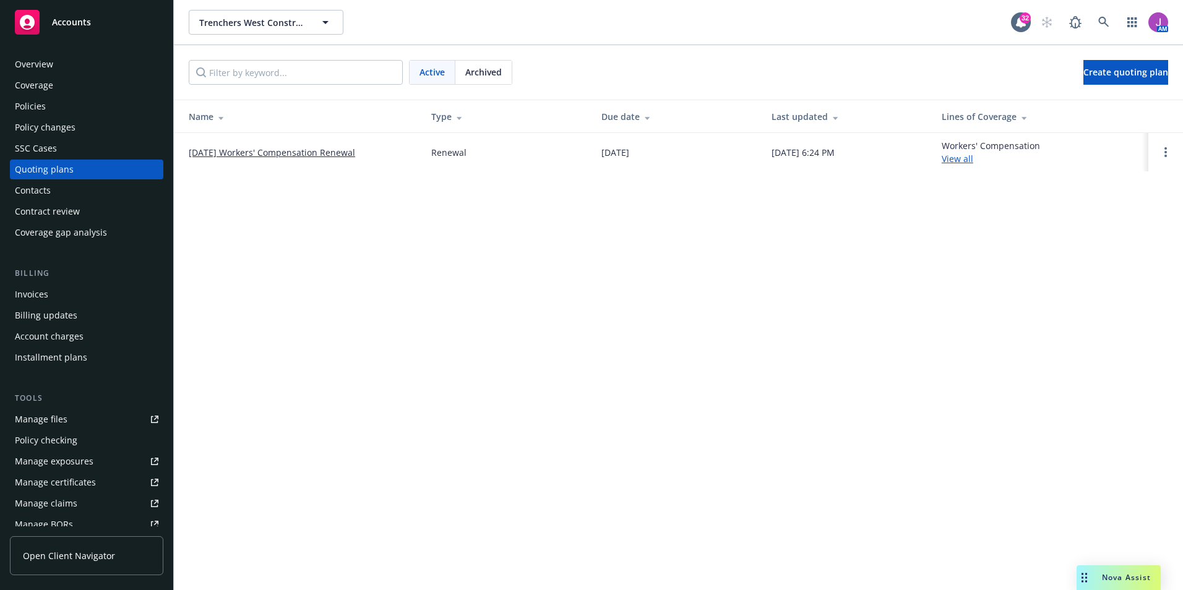
click at [56, 285] on div "Invoices" at bounding box center [87, 295] width 144 height 20
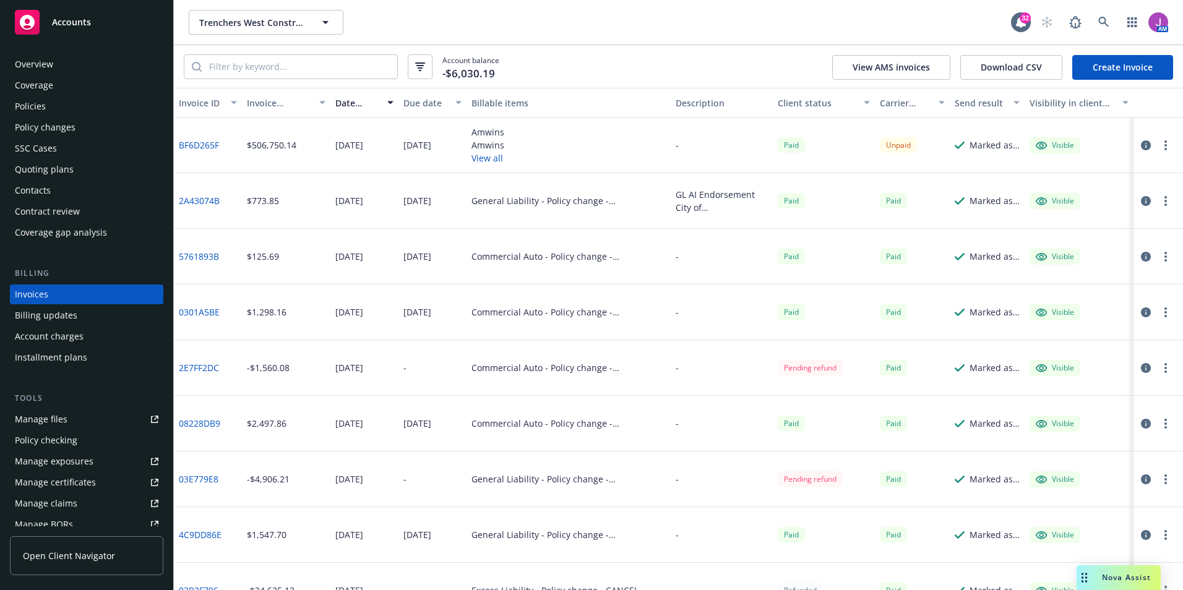
click at [98, 108] on div "Policies" at bounding box center [87, 107] width 144 height 20
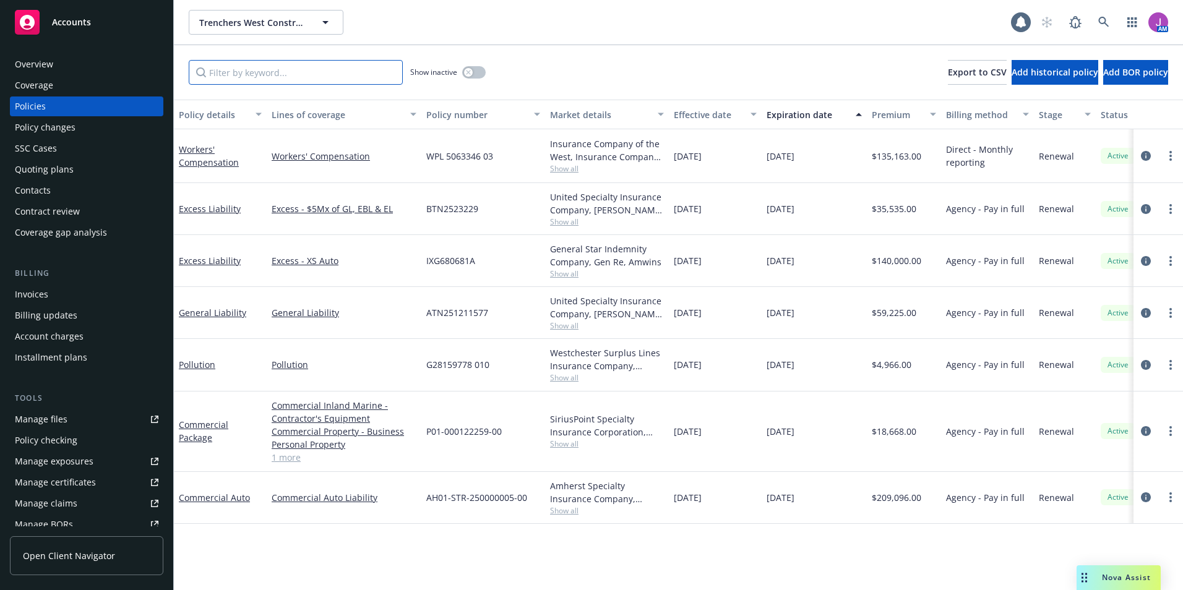
click at [244, 75] on input "Filter by keyword..." at bounding box center [296, 72] width 214 height 25
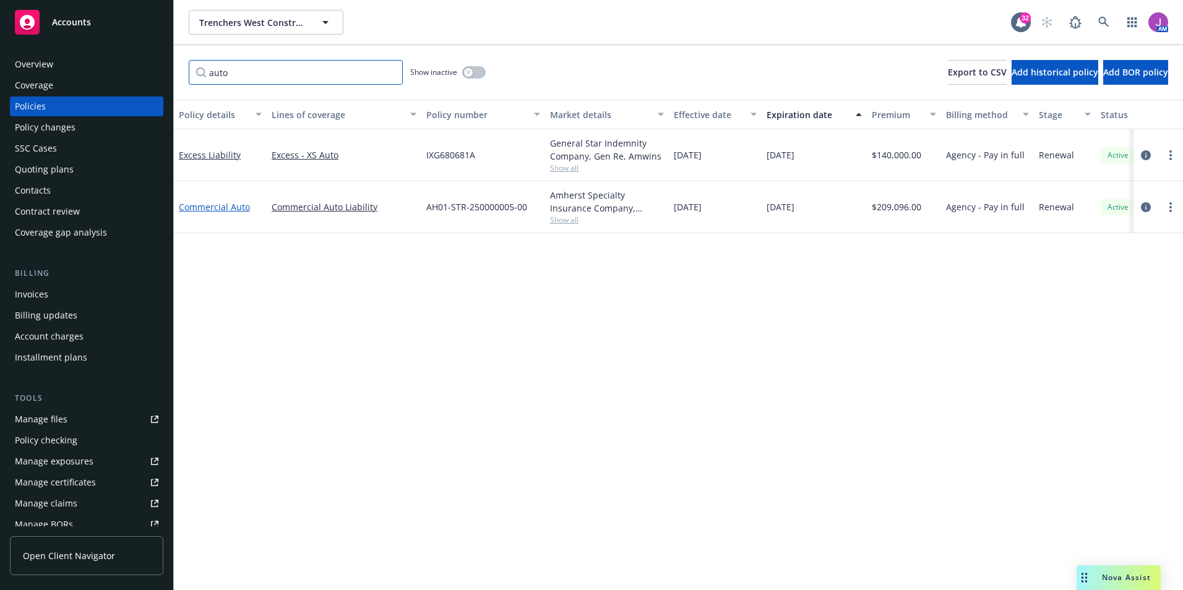
type input "auto"
click at [209, 204] on link "Commercial Auto" at bounding box center [214, 207] width 71 height 12
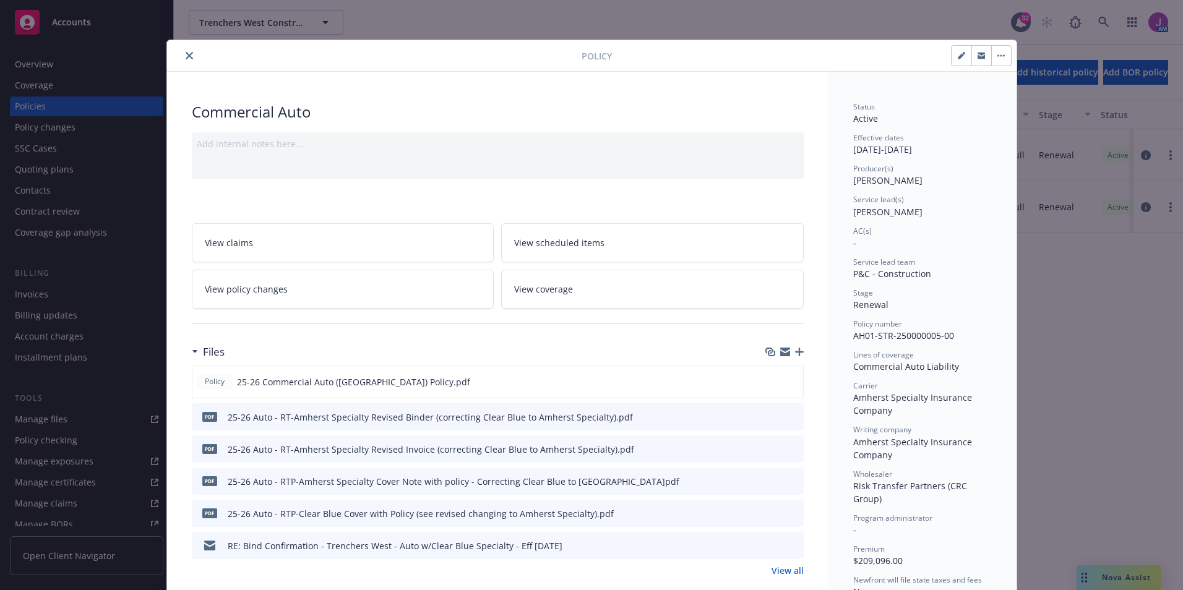
click at [779, 573] on link "View all" at bounding box center [787, 570] width 32 height 13
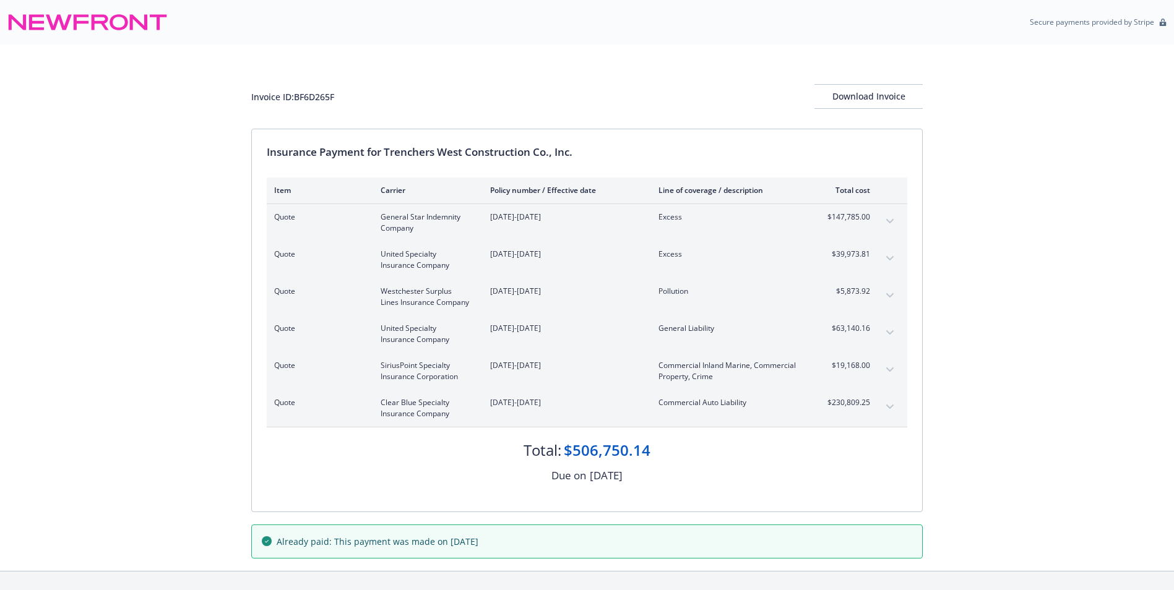
click at [892, 408] on icon "expand content" at bounding box center [889, 407] width 7 height 5
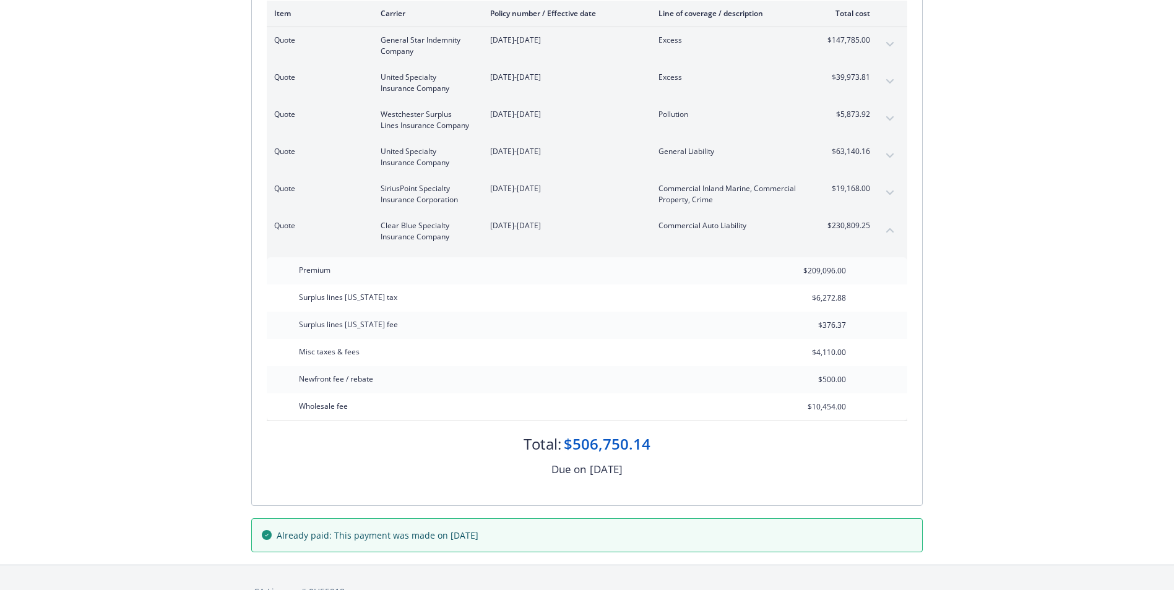
scroll to position [205, 0]
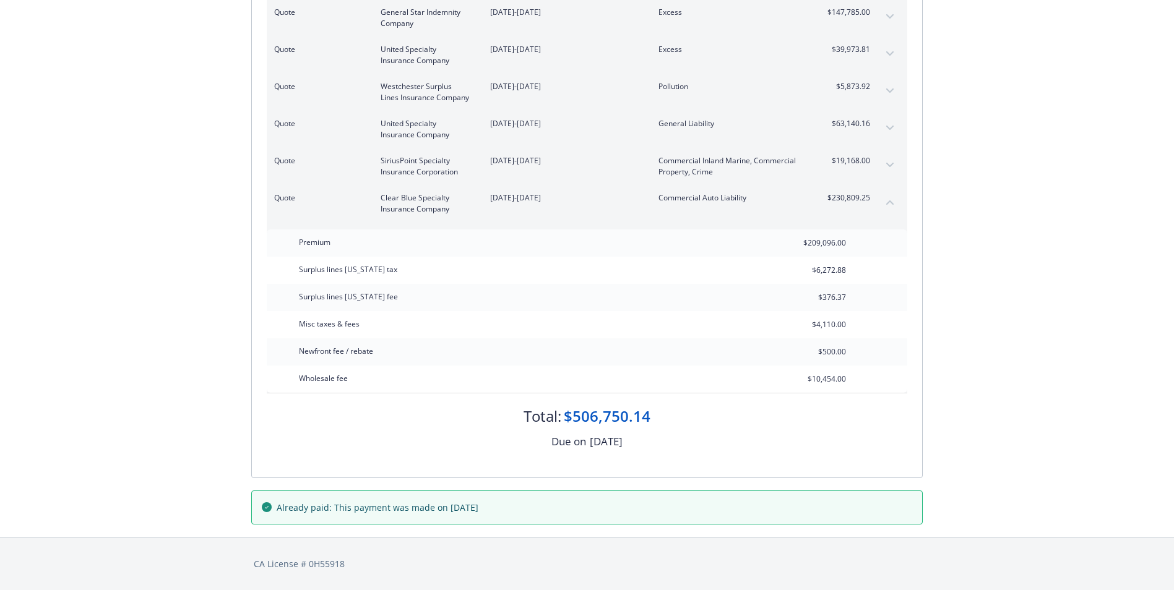
click at [883, 202] on button "collapse content" at bounding box center [890, 202] width 20 height 20
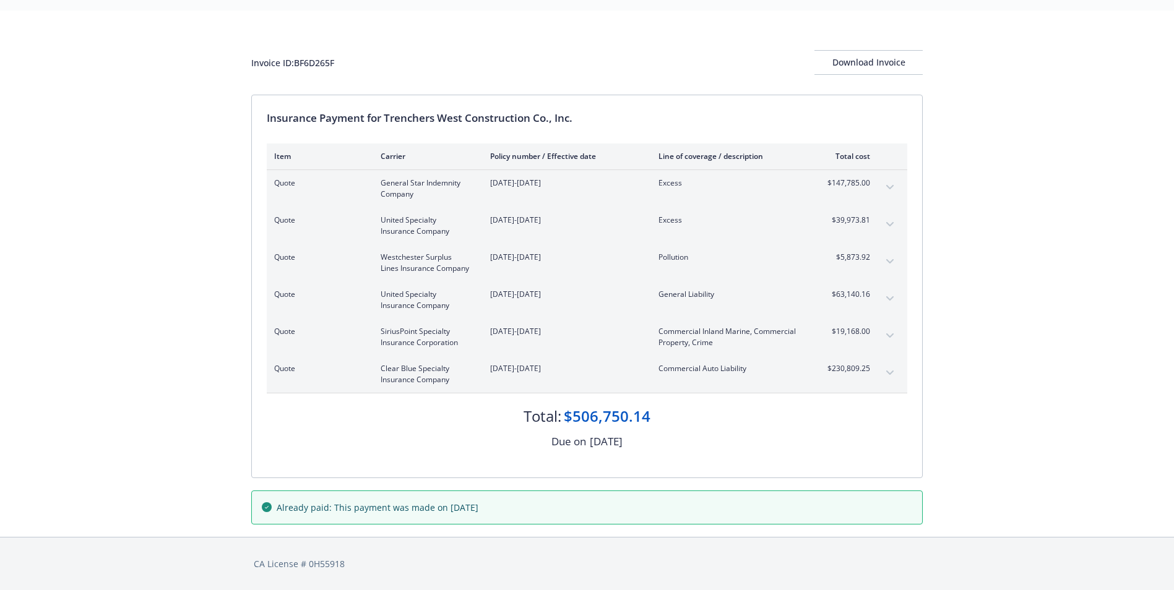
scroll to position [34, 0]
click at [887, 371] on icon "expand content" at bounding box center [889, 373] width 7 height 5
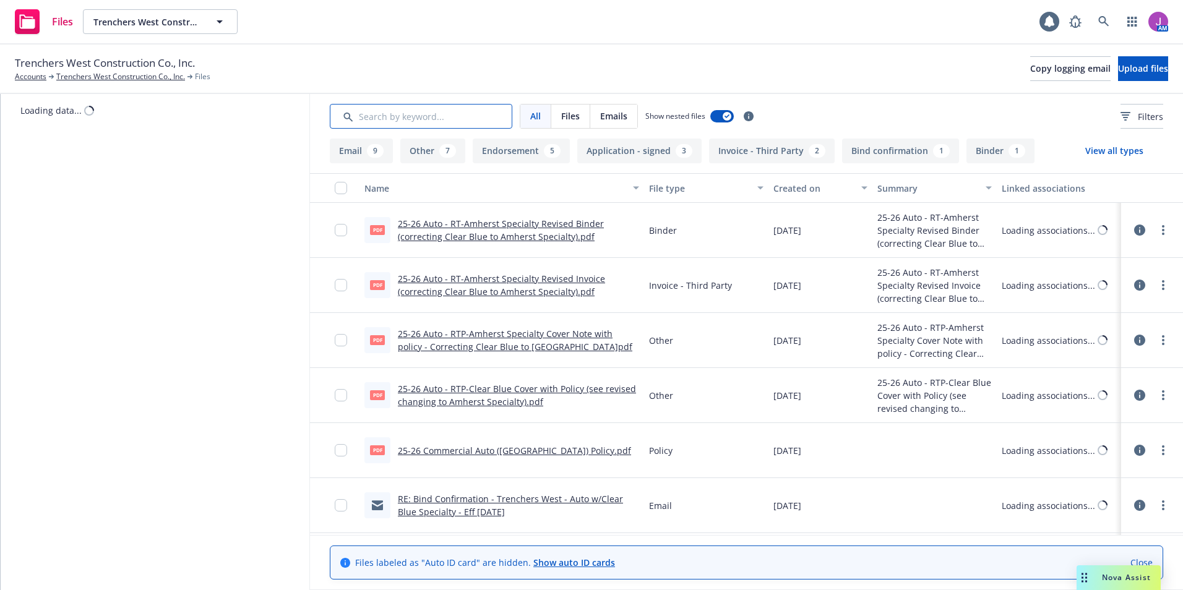
click at [390, 114] on input "Search by keyword..." at bounding box center [421, 116] width 183 height 25
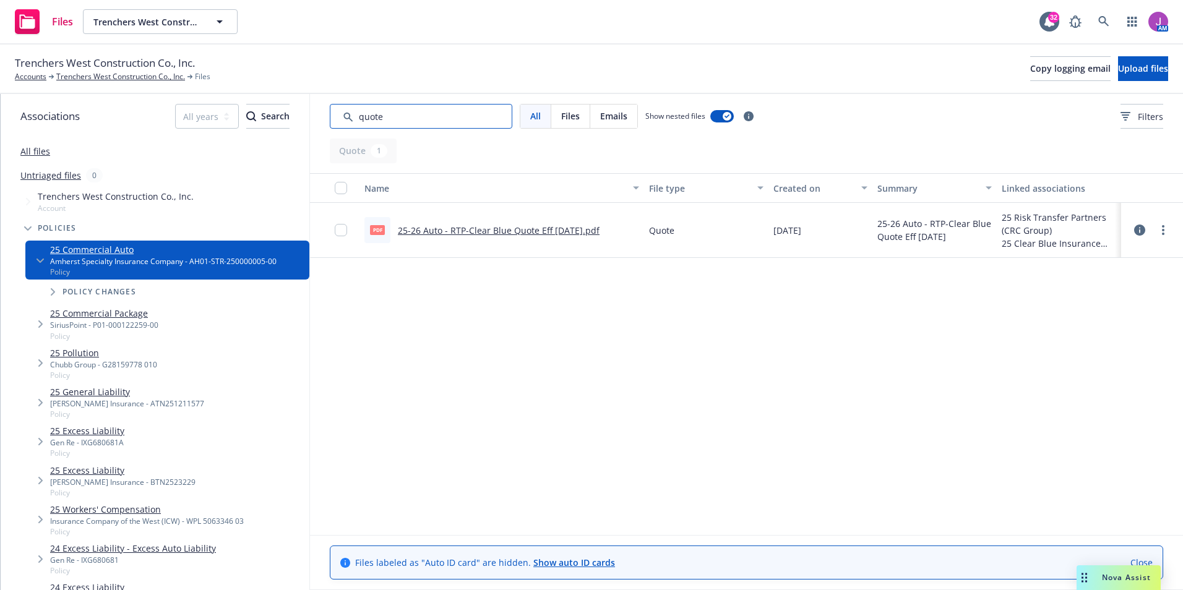
type input "quote"
click at [505, 226] on link "25-26 Auto - RTP-Clear Blue Quote Eff [DATE].pdf" at bounding box center [499, 231] width 202 height 12
